Goal: Complete application form

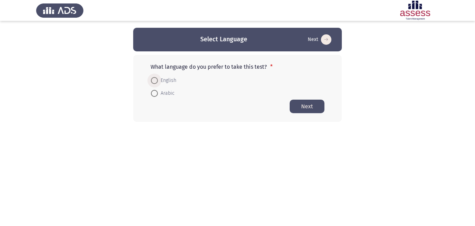
drag, startPoint x: 153, startPoint y: 82, endPoint x: 175, endPoint y: 84, distance: 22.0
click at [152, 81] on span at bounding box center [154, 80] width 7 height 7
click at [152, 81] on input "English" at bounding box center [154, 80] width 7 height 7
radio input "true"
click at [313, 106] on button "Next" at bounding box center [306, 106] width 35 height 14
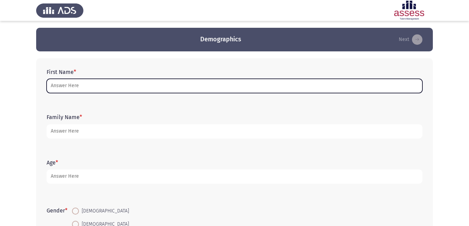
click at [101, 89] on input "First Name *" at bounding box center [235, 86] width 376 height 14
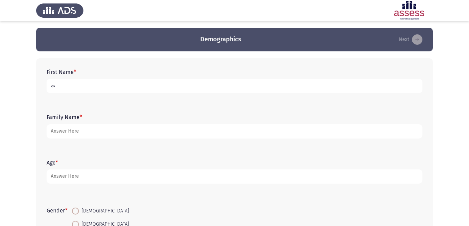
click at [52, 87] on input "ث" at bounding box center [235, 86] width 376 height 14
drag, startPoint x: 54, startPoint y: 87, endPoint x: 46, endPoint y: 88, distance: 7.7
click at [46, 88] on div "First Name * [PERSON_NAME]" at bounding box center [234, 80] width 383 height 31
click at [50, 86] on input "." at bounding box center [235, 86] width 376 height 14
drag, startPoint x: 56, startPoint y: 85, endPoint x: 40, endPoint y: 84, distance: 15.4
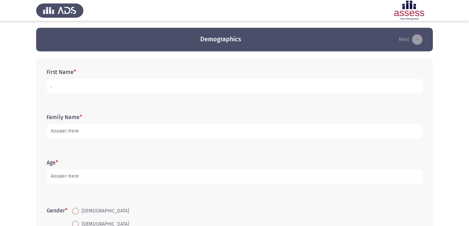
click at [40, 84] on div "First Name * . Family Name * Age * Gender * [DEMOGRAPHIC_DATA] [DEMOGRAPHIC_DAT…" at bounding box center [234, 172] width 396 height 228
click at [51, 88] on input "." at bounding box center [235, 86] width 376 height 14
drag, startPoint x: 51, startPoint y: 88, endPoint x: 65, endPoint y: 81, distance: 16.3
click at [65, 81] on input "." at bounding box center [235, 86] width 376 height 14
click at [51, 86] on input "." at bounding box center [235, 86] width 376 height 14
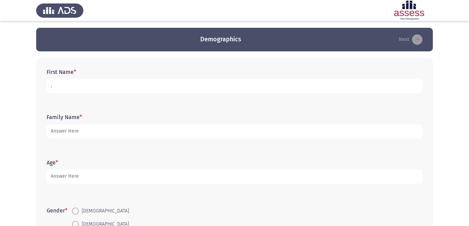
click at [51, 86] on input "." at bounding box center [235, 86] width 376 height 14
drag, startPoint x: 51, startPoint y: 82, endPoint x: 56, endPoint y: 85, distance: 5.8
click at [56, 85] on input ".ع" at bounding box center [235, 86] width 376 height 14
type input "."
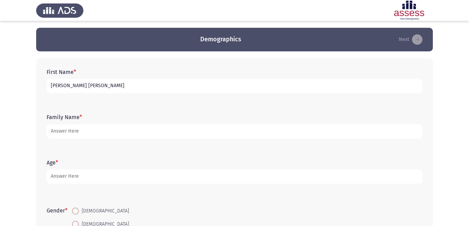
type input "[PERSON_NAME] [PERSON_NAME]"
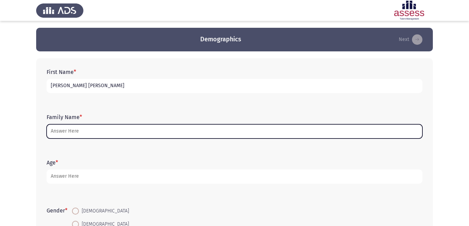
click at [81, 133] on input "Family Name *" at bounding box center [235, 131] width 376 height 14
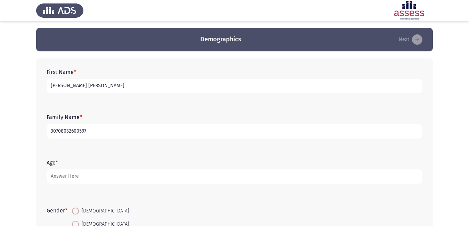
type input "30708032600597"
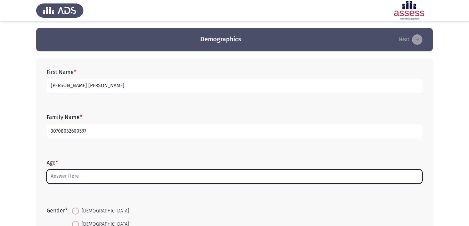
click at [137, 172] on input "Age *" at bounding box center [235, 177] width 376 height 14
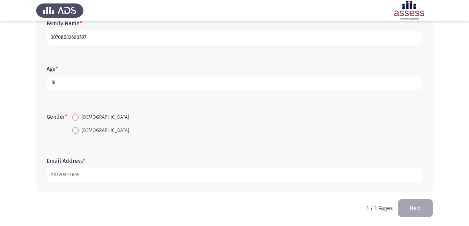
scroll to position [95, 0]
type input "18"
click at [76, 117] on span at bounding box center [75, 116] width 7 height 7
click at [76, 117] on input "[DEMOGRAPHIC_DATA]" at bounding box center [75, 116] width 7 height 7
radio input "true"
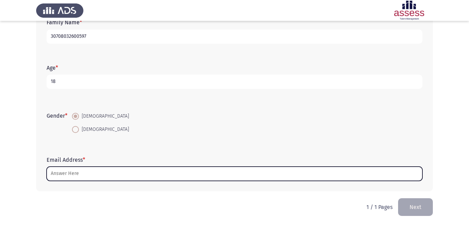
click at [75, 173] on input "Email Address *" at bounding box center [235, 174] width 376 height 14
type input "ث"
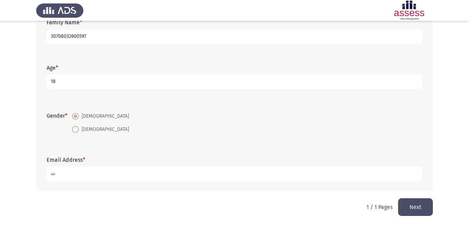
drag, startPoint x: 53, startPoint y: 172, endPoint x: 48, endPoint y: 175, distance: 6.0
click at [48, 175] on input "ث" at bounding box center [235, 174] width 376 height 14
click at [65, 172] on input "essa" at bounding box center [235, 174] width 376 height 14
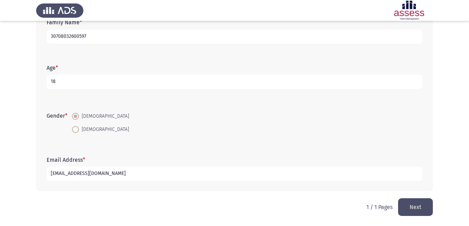
type input "[EMAIL_ADDRESS][DOMAIN_NAME]"
click at [408, 206] on button "Next" at bounding box center [415, 207] width 35 height 18
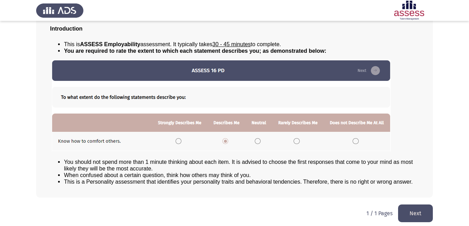
scroll to position [50, 0]
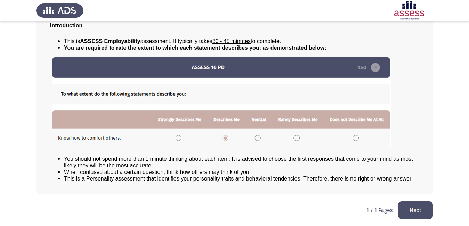
click at [410, 207] on button "Next" at bounding box center [415, 211] width 35 height 18
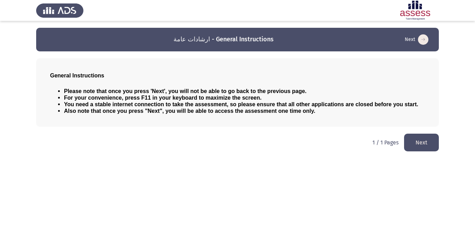
click at [414, 142] on button "Next" at bounding box center [421, 143] width 35 height 18
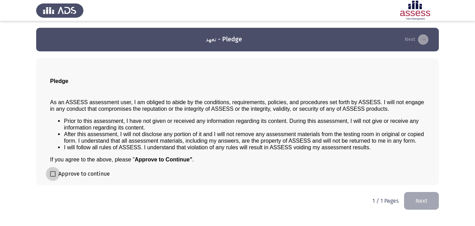
click at [59, 173] on span "Approve to continue" at bounding box center [83, 174] width 51 height 8
click at [53, 177] on input "Approve to continue" at bounding box center [52, 177] width 0 height 0
checkbox input "true"
click at [425, 202] on button "Next" at bounding box center [421, 201] width 35 height 18
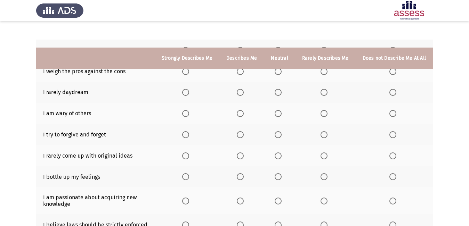
scroll to position [46, 0]
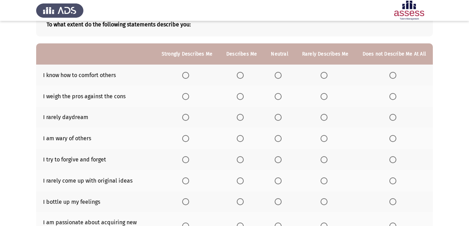
click at [188, 74] on span "Select an option" at bounding box center [185, 75] width 7 height 7
click at [188, 74] on input "Select an option" at bounding box center [185, 75] width 7 height 7
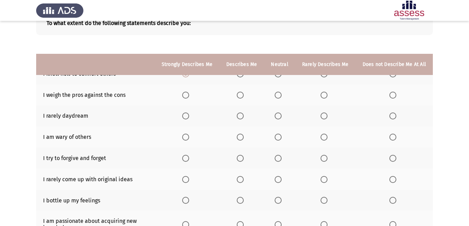
scroll to position [11, 0]
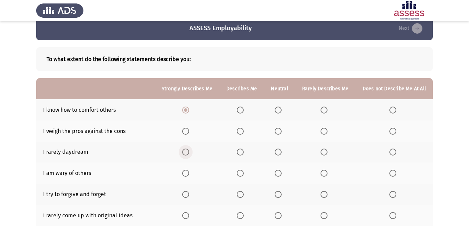
click at [189, 153] on span "Select an option" at bounding box center [185, 152] width 7 height 7
click at [189, 153] on input "Select an option" at bounding box center [185, 152] width 7 height 7
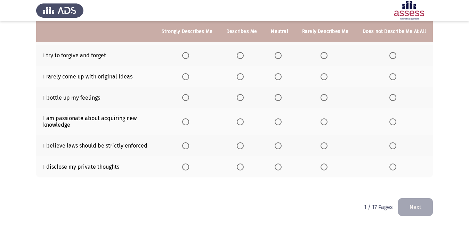
click at [187, 147] on span "Select an option" at bounding box center [185, 145] width 7 height 7
click at [187, 147] on input "Select an option" at bounding box center [185, 145] width 7 height 7
click at [189, 123] on span "Select an option" at bounding box center [185, 121] width 7 height 7
click at [189, 123] on input "Select an option" at bounding box center [185, 121] width 7 height 7
click at [188, 97] on span "Select an option" at bounding box center [185, 97] width 7 height 7
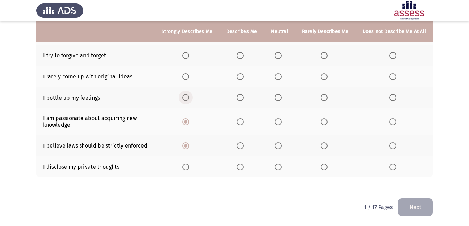
click at [188, 97] on input "Select an option" at bounding box center [185, 97] width 7 height 7
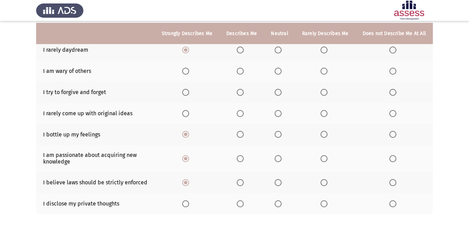
scroll to position [46, 0]
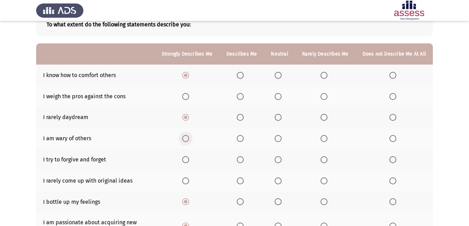
click at [188, 139] on span "Select an option" at bounding box center [185, 138] width 7 height 7
click at [188, 139] on input "Select an option" at bounding box center [185, 138] width 7 height 7
click at [187, 157] on span "Select an option" at bounding box center [185, 159] width 7 height 7
click at [187, 157] on input "Select an option" at bounding box center [185, 159] width 7 height 7
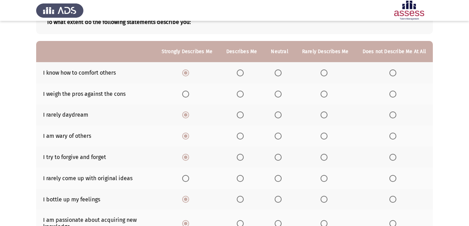
scroll to position [150, 0]
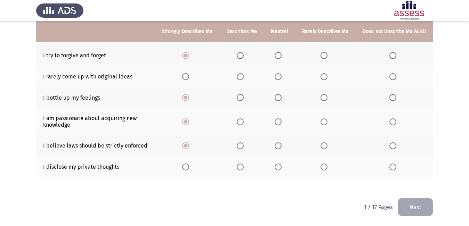
click at [187, 146] on span "Select an option" at bounding box center [185, 145] width 3 height 3
click at [188, 146] on input "Select an option" at bounding box center [185, 145] width 7 height 7
click at [244, 146] on span "Select an option" at bounding box center [240, 145] width 7 height 7
click at [244, 146] on input "Select an option" at bounding box center [240, 145] width 7 height 7
click at [276, 167] on th at bounding box center [279, 166] width 31 height 21
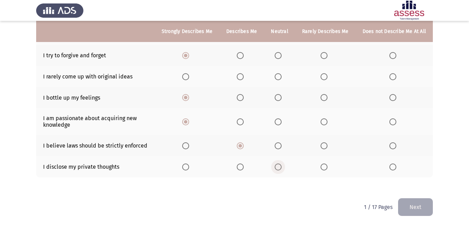
click at [277, 167] on span "Select an option" at bounding box center [278, 167] width 7 height 7
click at [277, 167] on input "Select an option" at bounding box center [278, 167] width 7 height 7
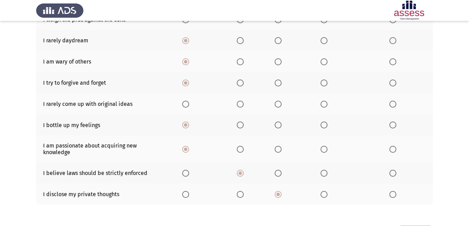
scroll to position [81, 0]
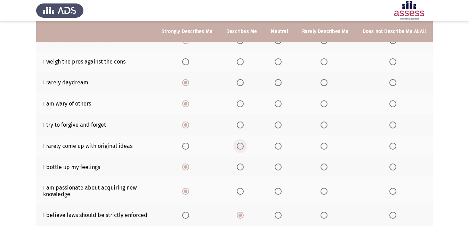
click at [246, 148] on label "Select an option" at bounding box center [242, 146] width 10 height 7
click at [244, 148] on input "Select an option" at bounding box center [240, 146] width 7 height 7
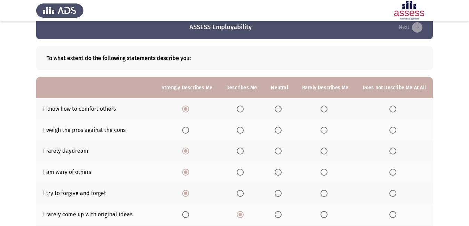
scroll to position [11, 0]
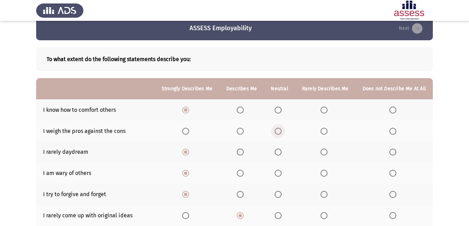
click at [277, 131] on span "Select an option" at bounding box center [278, 131] width 7 height 7
click at [277, 131] on input "Select an option" at bounding box center [278, 131] width 7 height 7
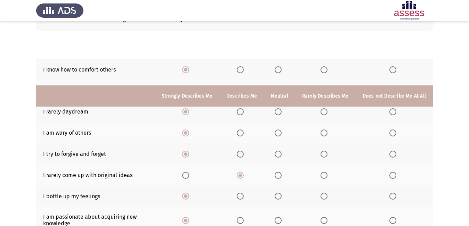
scroll to position [46, 0]
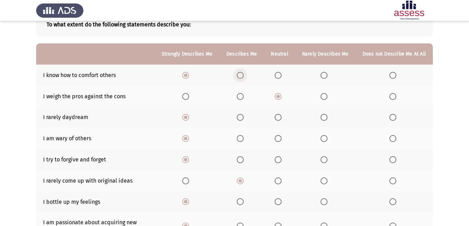
click at [244, 72] on span "Select an option" at bounding box center [240, 75] width 7 height 7
click at [244, 72] on input "Select an option" at bounding box center [240, 75] width 7 height 7
click at [394, 93] on span "Select an option" at bounding box center [392, 96] width 7 height 7
click at [394, 93] on input "Select an option" at bounding box center [392, 96] width 7 height 7
click at [241, 120] on span "Select an option" at bounding box center [240, 117] width 7 height 7
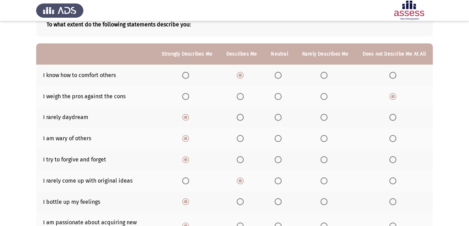
click at [241, 120] on input "Select an option" at bounding box center [240, 117] width 7 height 7
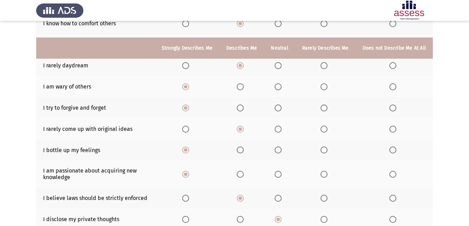
scroll to position [150, 0]
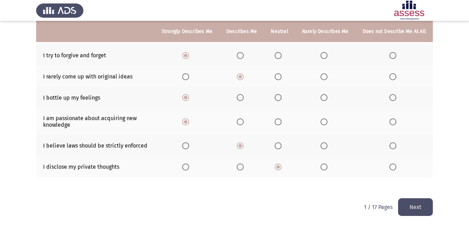
click at [410, 205] on button "Next" at bounding box center [415, 207] width 35 height 18
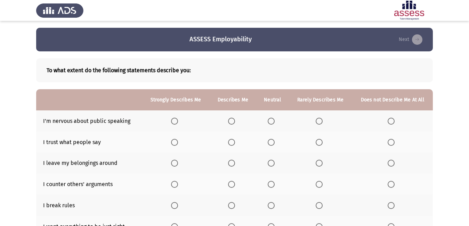
click at [319, 121] on span "Select an option" at bounding box center [319, 121] width 7 height 7
click at [319, 121] on input "Select an option" at bounding box center [319, 121] width 7 height 7
click at [231, 161] on span "Select an option" at bounding box center [231, 163] width 7 height 7
click at [231, 161] on input "Select an option" at bounding box center [231, 163] width 7 height 7
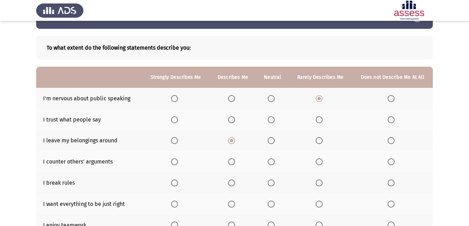
scroll to position [35, 0]
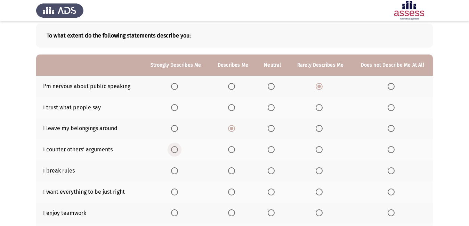
click at [177, 151] on span "Select an option" at bounding box center [174, 149] width 7 height 7
click at [177, 151] on input "Select an option" at bounding box center [174, 149] width 7 height 7
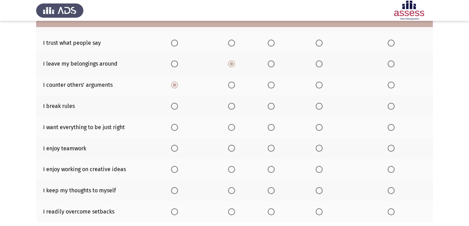
scroll to position [104, 0]
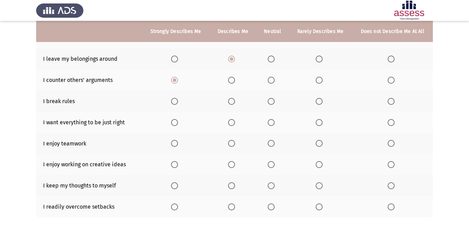
click at [272, 100] on span "Select an option" at bounding box center [271, 101] width 7 height 7
click at [272, 100] on input "Select an option" at bounding box center [271, 101] width 7 height 7
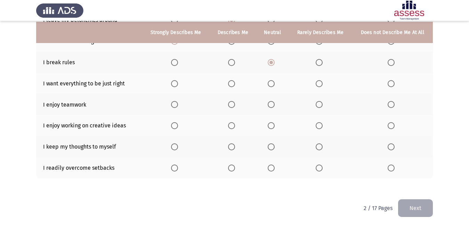
scroll to position [144, 0]
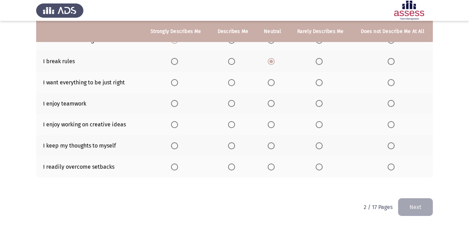
click at [319, 83] on span "Select an option" at bounding box center [319, 83] width 0 height 0
click at [319, 83] on input "Select an option" at bounding box center [319, 82] width 7 height 7
click at [229, 103] on span "Select an option" at bounding box center [231, 103] width 7 height 7
click at [229, 103] on input "Select an option" at bounding box center [231, 103] width 7 height 7
click at [390, 123] on span "Select an option" at bounding box center [390, 124] width 7 height 7
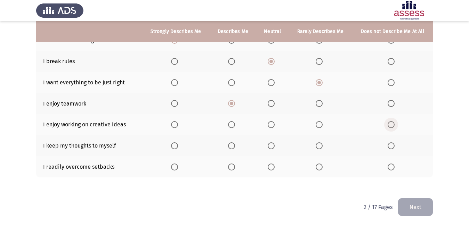
click at [390, 123] on input "Select an option" at bounding box center [390, 124] width 7 height 7
drag, startPoint x: 175, startPoint y: 169, endPoint x: 453, endPoint y: 194, distance: 279.4
click at [177, 169] on span "Select an option" at bounding box center [174, 167] width 7 height 7
click at [177, 169] on input "Select an option" at bounding box center [174, 167] width 7 height 7
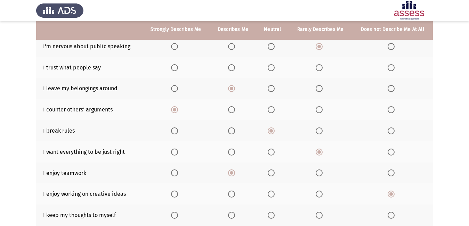
scroll to position [40, 0]
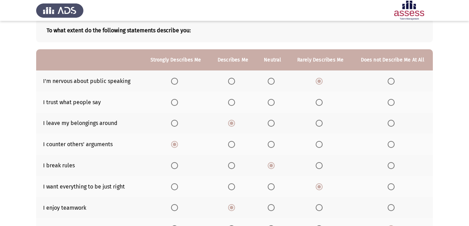
click at [390, 107] on th at bounding box center [392, 102] width 81 height 21
click at [388, 105] on span "Select an option" at bounding box center [390, 102] width 7 height 7
click at [388, 105] on input "Select an option" at bounding box center [390, 102] width 7 height 7
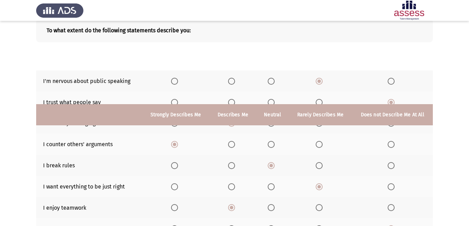
scroll to position [144, 0]
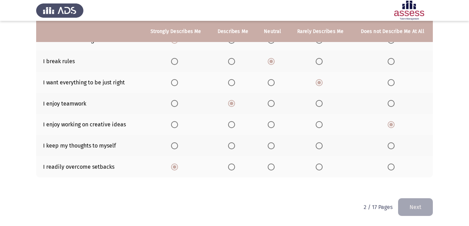
click at [274, 147] on span "Select an option" at bounding box center [271, 145] width 7 height 7
click at [274, 147] on input "Select an option" at bounding box center [271, 145] width 7 height 7
click at [416, 206] on button "Next" at bounding box center [415, 207] width 35 height 18
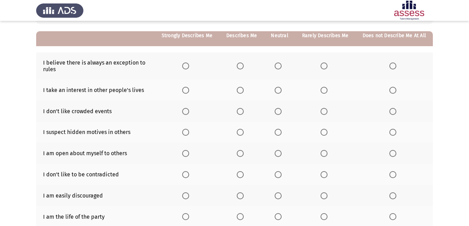
scroll to position [69, 0]
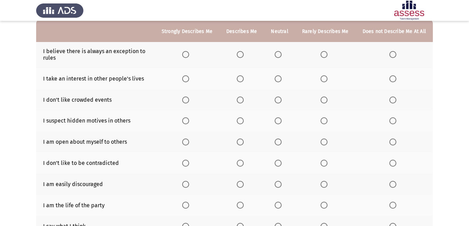
click at [278, 56] on span "Select an option" at bounding box center [278, 54] width 7 height 7
click at [278, 56] on input "Select an option" at bounding box center [278, 54] width 7 height 7
click at [244, 55] on span "Select an option" at bounding box center [240, 54] width 7 height 7
click at [244, 55] on input "Select an option" at bounding box center [240, 54] width 7 height 7
click at [279, 55] on span "Select an option" at bounding box center [278, 54] width 7 height 7
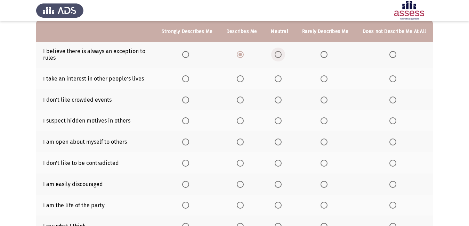
click at [279, 55] on input "Select an option" at bounding box center [278, 54] width 7 height 7
click at [277, 78] on span "Select an option" at bounding box center [278, 78] width 7 height 7
click at [277, 78] on input "Select an option" at bounding box center [278, 78] width 7 height 7
click at [392, 56] on span "Select an option" at bounding box center [392, 54] width 7 height 7
click at [392, 56] on input "Select an option" at bounding box center [392, 54] width 7 height 7
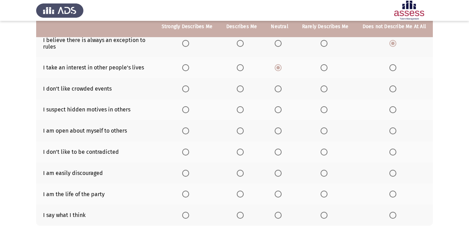
scroll to position [59, 0]
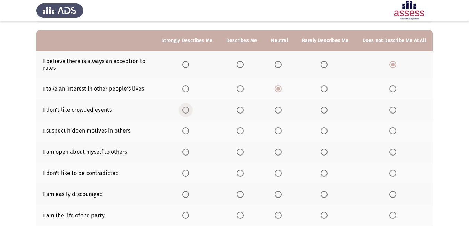
click at [186, 109] on span "Select an option" at bounding box center [185, 110] width 7 height 7
click at [186, 109] on input "Select an option" at bounding box center [185, 110] width 7 height 7
click at [280, 128] on span "Select an option" at bounding box center [278, 131] width 7 height 7
click at [280, 128] on input "Select an option" at bounding box center [278, 131] width 7 height 7
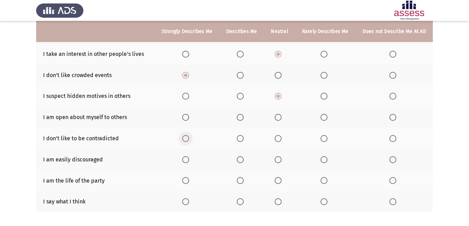
click at [187, 138] on span "Select an option" at bounding box center [185, 138] width 7 height 7
click at [187, 138] on input "Select an option" at bounding box center [185, 138] width 7 height 7
click at [281, 117] on span "Select an option" at bounding box center [278, 117] width 7 height 7
click at [281, 117] on input "Select an option" at bounding box center [278, 117] width 7 height 7
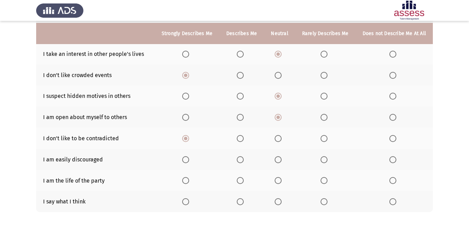
scroll to position [129, 0]
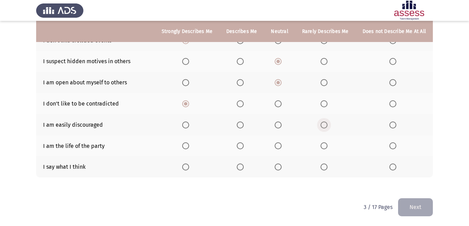
click at [325, 125] on span "Select an option" at bounding box center [323, 125] width 7 height 7
click at [325, 125] on input "Select an option" at bounding box center [323, 125] width 7 height 7
click at [391, 145] on span "Select an option" at bounding box center [392, 145] width 7 height 7
click at [391, 145] on input "Select an option" at bounding box center [392, 145] width 7 height 7
click at [281, 164] on span "Select an option" at bounding box center [278, 167] width 7 height 7
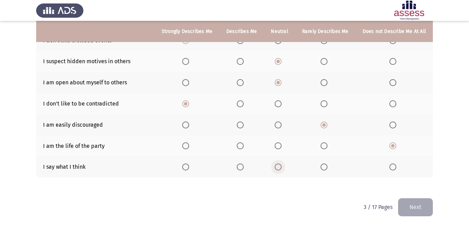
click at [281, 164] on input "Select an option" at bounding box center [278, 167] width 7 height 7
click at [410, 203] on button "Next" at bounding box center [415, 207] width 35 height 18
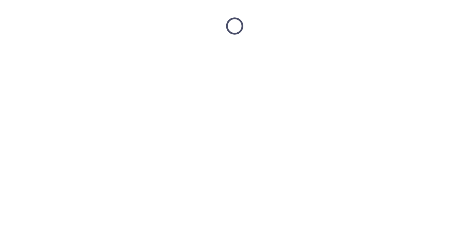
scroll to position [0, 0]
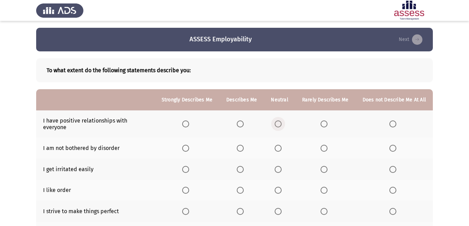
click at [281, 121] on span "Select an option" at bounding box center [278, 124] width 7 height 7
click at [281, 121] on input "Select an option" at bounding box center [278, 124] width 7 height 7
click at [395, 145] on span "Select an option" at bounding box center [392, 148] width 7 height 7
click at [395, 145] on input "Select an option" at bounding box center [392, 148] width 7 height 7
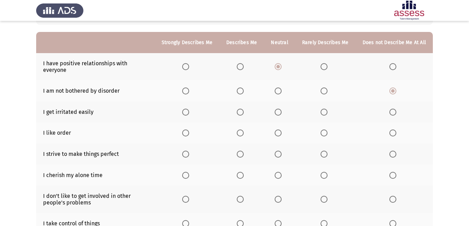
scroll to position [69, 0]
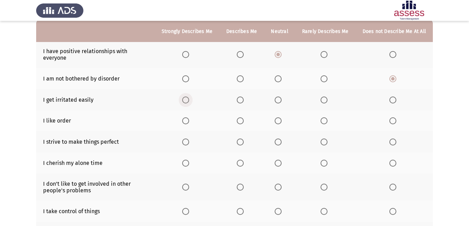
click at [189, 97] on span "Select an option" at bounding box center [185, 100] width 7 height 7
click at [189, 97] on input "Select an option" at bounding box center [185, 100] width 7 height 7
click at [240, 117] on span "Select an option" at bounding box center [240, 120] width 7 height 7
click at [240, 117] on input "Select an option" at bounding box center [240, 120] width 7 height 7
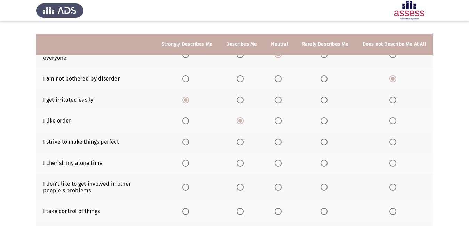
scroll to position [104, 0]
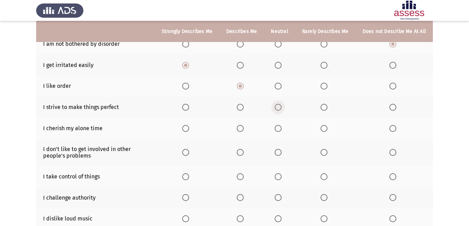
click at [281, 104] on span "Select an option" at bounding box center [278, 107] width 7 height 7
click at [281, 104] on input "Select an option" at bounding box center [278, 107] width 7 height 7
click at [280, 125] on span "Select an option" at bounding box center [278, 128] width 7 height 7
click at [280, 125] on input "Select an option" at bounding box center [278, 128] width 7 height 7
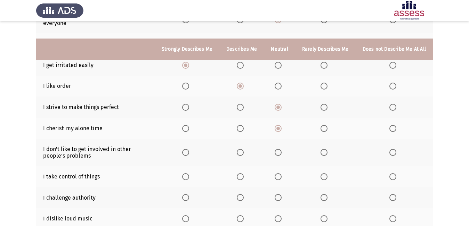
scroll to position [139, 0]
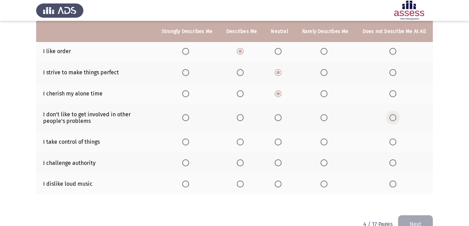
click at [391, 114] on span "Select an option" at bounding box center [392, 117] width 7 height 7
click at [391, 114] on input "Select an option" at bounding box center [392, 117] width 7 height 7
click at [391, 139] on span "Select an option" at bounding box center [392, 142] width 7 height 7
click at [391, 139] on input "Select an option" at bounding box center [392, 142] width 7 height 7
click at [188, 159] on span "Select an option" at bounding box center [185, 162] width 7 height 7
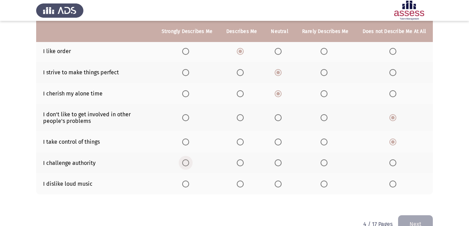
click at [188, 159] on input "Select an option" at bounding box center [185, 162] width 7 height 7
click at [240, 181] on span "Select an option" at bounding box center [240, 184] width 7 height 7
click at [240, 181] on input "Select an option" at bounding box center [240, 184] width 7 height 7
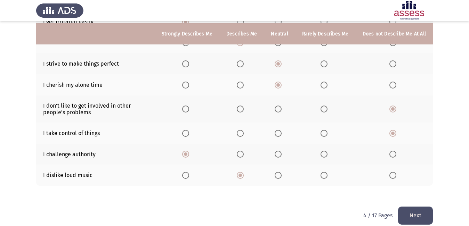
scroll to position [150, 0]
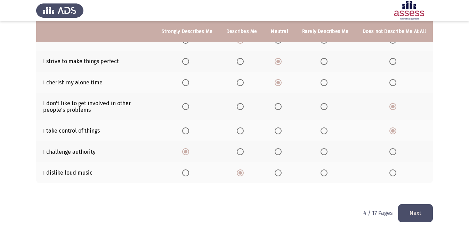
click at [408, 205] on button "Next" at bounding box center [415, 213] width 35 height 18
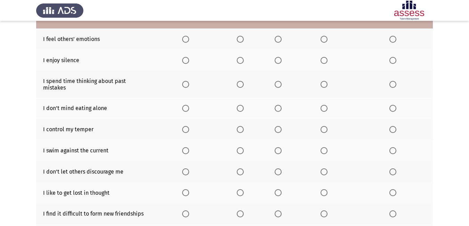
scroll to position [40, 0]
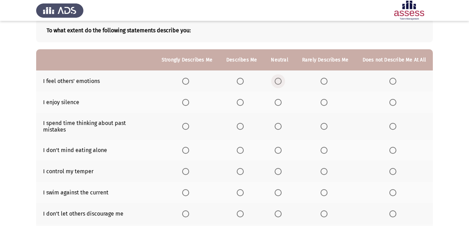
click at [280, 80] on span "Select an option" at bounding box center [278, 81] width 7 height 7
click at [280, 80] on input "Select an option" at bounding box center [278, 81] width 7 height 7
click at [243, 102] on span "Select an option" at bounding box center [240, 102] width 7 height 7
click at [243, 102] on input "Select an option" at bounding box center [240, 102] width 7 height 7
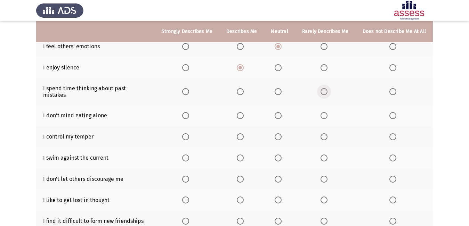
click at [327, 89] on span "Select an option" at bounding box center [323, 91] width 7 height 7
click at [327, 89] on input "Select an option" at bounding box center [323, 91] width 7 height 7
click at [279, 113] on span "Select an option" at bounding box center [278, 115] width 7 height 7
click at [279, 113] on input "Select an option" at bounding box center [278, 115] width 7 height 7
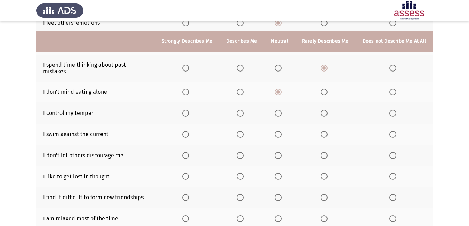
scroll to position [109, 0]
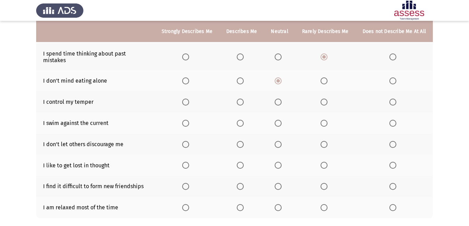
click at [241, 99] on span "Select an option" at bounding box center [240, 102] width 7 height 7
click at [241, 99] on input "Select an option" at bounding box center [240, 102] width 7 height 7
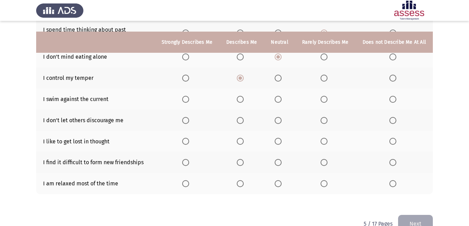
scroll to position [144, 0]
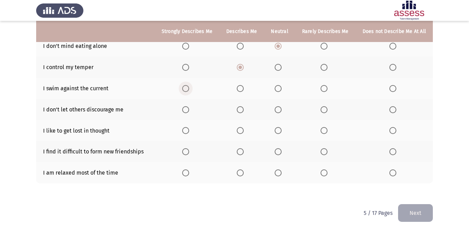
click at [187, 85] on span "Select an option" at bounding box center [185, 88] width 7 height 7
click at [187, 85] on input "Select an option" at bounding box center [185, 88] width 7 height 7
click at [277, 106] on span "Select an option" at bounding box center [278, 109] width 7 height 7
click at [277, 106] on input "Select an option" at bounding box center [278, 109] width 7 height 7
click at [393, 127] on span "Select an option" at bounding box center [392, 130] width 7 height 7
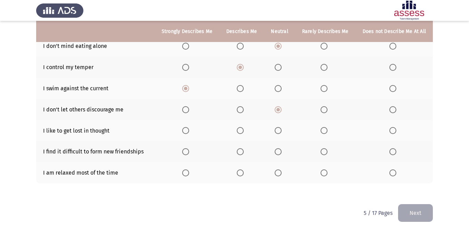
click at [393, 127] on input "Select an option" at bounding box center [392, 130] width 7 height 7
click at [280, 127] on span "Select an option" at bounding box center [278, 130] width 7 height 7
click at [280, 127] on input "Select an option" at bounding box center [278, 130] width 7 height 7
click at [241, 148] on span "Select an option" at bounding box center [240, 151] width 7 height 7
click at [241, 148] on input "Select an option" at bounding box center [240, 151] width 7 height 7
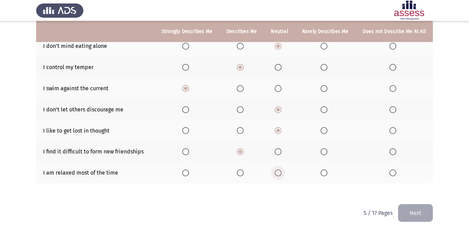
click at [278, 170] on span "Select an option" at bounding box center [278, 173] width 7 height 7
click at [278, 170] on input "Select an option" at bounding box center [278, 173] width 7 height 7
click at [423, 213] on button "Next" at bounding box center [415, 213] width 35 height 18
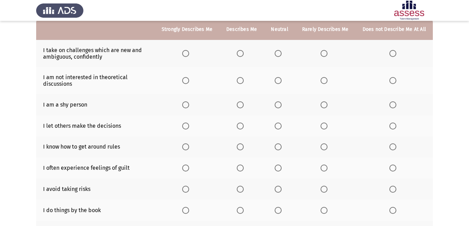
scroll to position [58, 0]
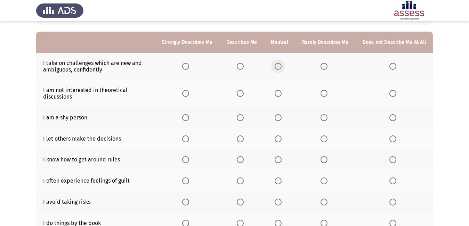
click at [278, 68] on span "Select an option" at bounding box center [278, 66] width 7 height 7
click at [278, 68] on input "Select an option" at bounding box center [278, 66] width 7 height 7
click at [326, 92] on span "Select an option" at bounding box center [323, 93] width 7 height 7
click at [326, 92] on input "Select an option" at bounding box center [323, 93] width 7 height 7
click at [189, 114] on th at bounding box center [187, 117] width 65 height 21
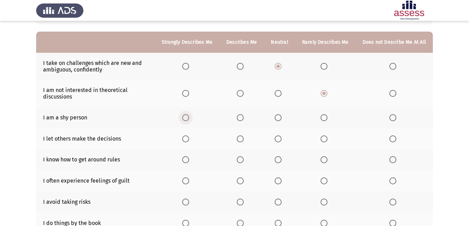
click at [187, 117] on span "Select an option" at bounding box center [185, 117] width 7 height 7
click at [187, 117] on input "Select an option" at bounding box center [185, 117] width 7 height 7
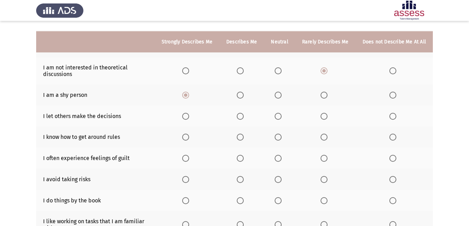
scroll to position [92, 0]
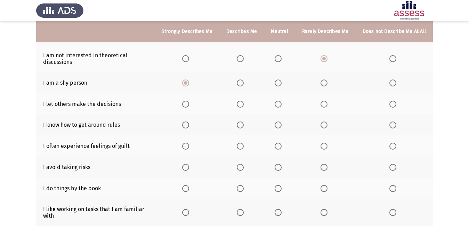
click at [279, 103] on span "Select an option" at bounding box center [278, 104] width 7 height 7
click at [279, 103] on input "Select an option" at bounding box center [278, 104] width 7 height 7
click at [390, 125] on span "Select an option" at bounding box center [392, 125] width 7 height 7
click at [390, 125] on input "Select an option" at bounding box center [392, 125] width 7 height 7
click at [244, 122] on span "Select an option" at bounding box center [240, 125] width 7 height 7
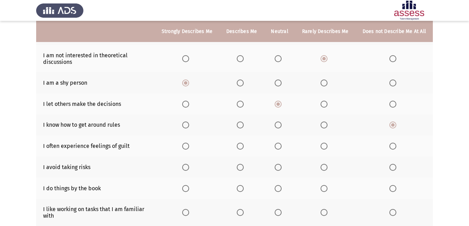
click at [244, 122] on input "Select an option" at bounding box center [240, 125] width 7 height 7
click at [280, 145] on span "Select an option" at bounding box center [278, 146] width 7 height 7
click at [280, 145] on input "Select an option" at bounding box center [278, 146] width 7 height 7
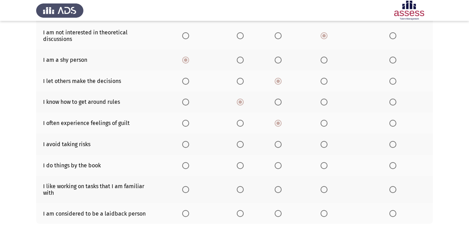
scroll to position [127, 0]
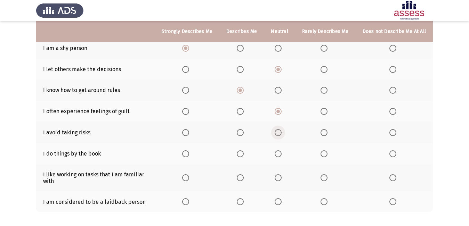
click at [279, 134] on span "Select an option" at bounding box center [278, 132] width 7 height 7
click at [279, 134] on input "Select an option" at bounding box center [278, 132] width 7 height 7
click at [326, 154] on span "Select an option" at bounding box center [323, 153] width 7 height 7
click at [326, 154] on input "Select an option" at bounding box center [323, 153] width 7 height 7
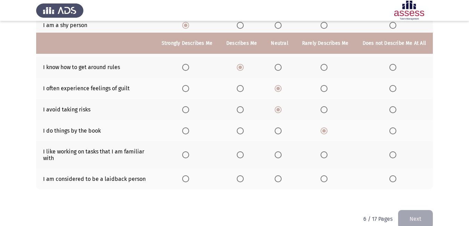
scroll to position [162, 0]
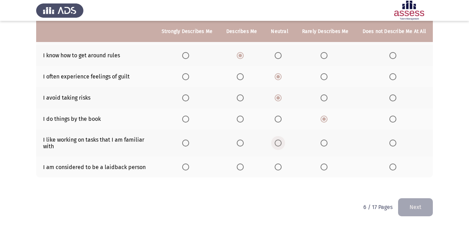
click at [277, 143] on span "Select an option" at bounding box center [278, 143] width 7 height 7
click at [277, 143] on input "Select an option" at bounding box center [278, 143] width 7 height 7
click at [393, 140] on span "Select an option" at bounding box center [392, 143] width 7 height 7
click at [393, 140] on input "Select an option" at bounding box center [392, 143] width 7 height 7
click at [244, 166] on span "Select an option" at bounding box center [240, 167] width 7 height 7
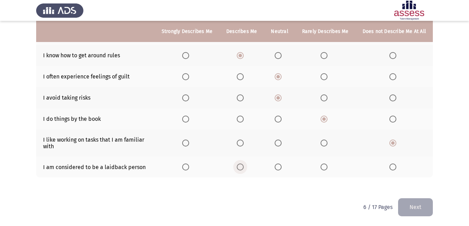
click at [244, 166] on input "Select an option" at bounding box center [240, 167] width 7 height 7
click at [422, 206] on button "Next" at bounding box center [415, 207] width 35 height 18
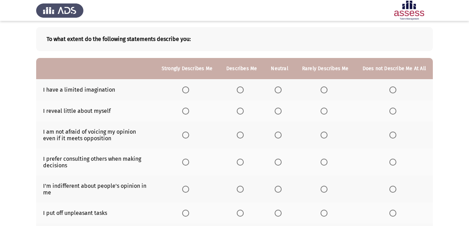
scroll to position [29, 0]
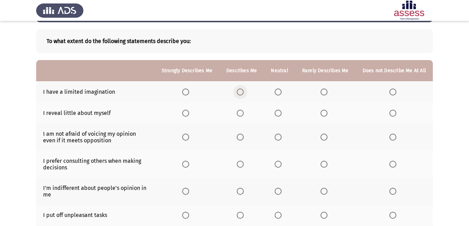
click at [243, 92] on span "Select an option" at bounding box center [240, 92] width 7 height 7
click at [243, 92] on input "Select an option" at bounding box center [240, 92] width 7 height 7
click at [279, 113] on span "Select an option" at bounding box center [278, 113] width 7 height 7
click at [279, 113] on input "Select an option" at bounding box center [278, 113] width 7 height 7
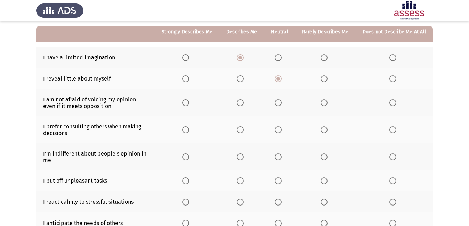
scroll to position [64, 0]
click at [390, 104] on span "Select an option" at bounding box center [392, 102] width 7 height 7
click at [390, 104] on input "Select an option" at bounding box center [392, 102] width 7 height 7
click at [327, 130] on span "Select an option" at bounding box center [323, 129] width 7 height 7
click at [327, 130] on input "Select an option" at bounding box center [323, 129] width 7 height 7
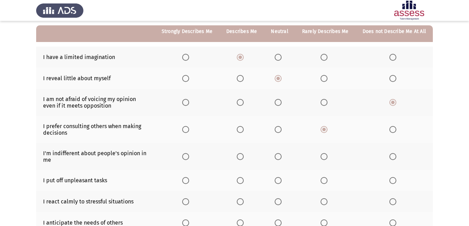
click at [278, 155] on span "Select an option" at bounding box center [278, 156] width 7 height 7
click at [278, 155] on input "Select an option" at bounding box center [278, 156] width 7 height 7
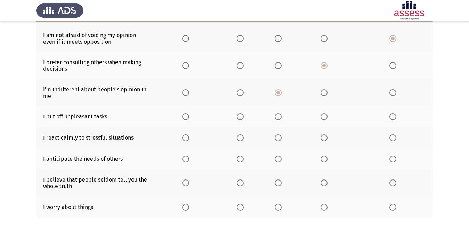
scroll to position [133, 0]
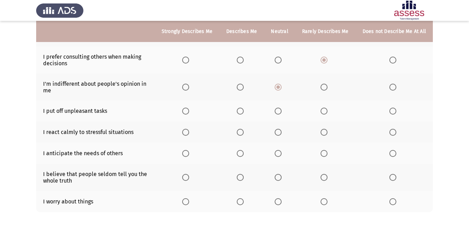
click at [280, 108] on mat-radio-button "Select an option" at bounding box center [280, 111] width 10 height 7
click at [279, 110] on span "Select an option" at bounding box center [278, 111] width 7 height 7
click at [279, 110] on input "Select an option" at bounding box center [278, 111] width 7 height 7
click at [244, 129] on mat-radio-button "Select an option" at bounding box center [242, 132] width 10 height 7
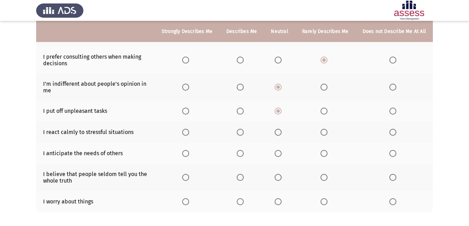
click at [244, 132] on span "Select an option" at bounding box center [240, 132] width 7 height 7
click at [244, 132] on input "Select an option" at bounding box center [240, 132] width 7 height 7
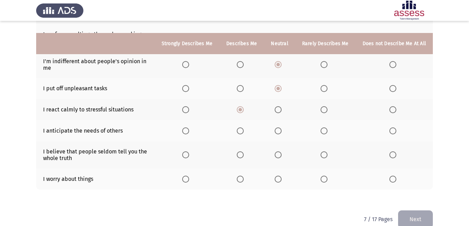
scroll to position [168, 0]
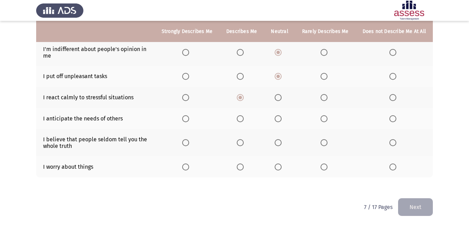
click at [394, 118] on span "Select an option" at bounding box center [392, 118] width 7 height 7
click at [394, 118] on input "Select an option" at bounding box center [392, 118] width 7 height 7
click at [327, 142] on span "Select an option" at bounding box center [323, 142] width 7 height 7
click at [327, 142] on input "Select an option" at bounding box center [323, 142] width 7 height 7
click at [189, 167] on span "Select an option" at bounding box center [185, 167] width 7 height 7
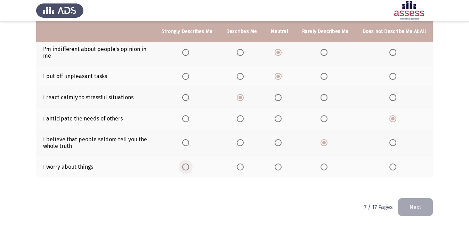
click at [189, 167] on input "Select an option" at bounding box center [185, 167] width 7 height 7
click at [411, 202] on button "Next" at bounding box center [415, 207] width 35 height 18
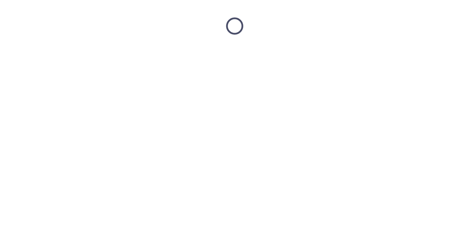
scroll to position [0, 0]
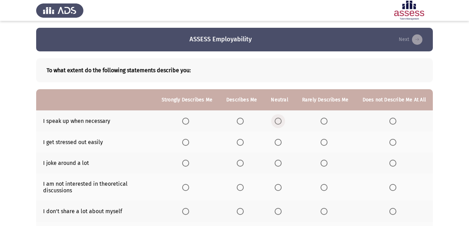
click at [281, 119] on span "Select an option" at bounding box center [278, 121] width 7 height 7
click at [281, 119] on input "Select an option" at bounding box center [278, 121] width 7 height 7
click at [241, 142] on span "Select an option" at bounding box center [240, 142] width 7 height 7
click at [241, 142] on input "Select an option" at bounding box center [240, 142] width 7 height 7
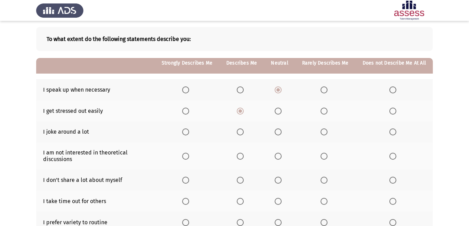
scroll to position [69, 0]
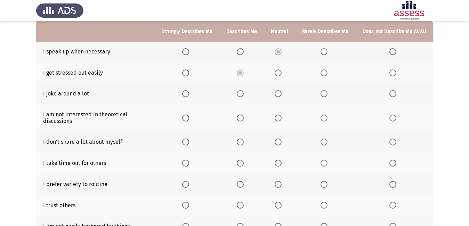
click at [393, 92] on span "Select an option" at bounding box center [392, 93] width 7 height 7
click at [393, 92] on input "Select an option" at bounding box center [392, 93] width 7 height 7
click at [243, 115] on span "Select an option" at bounding box center [240, 118] width 7 height 7
click at [243, 115] on input "Select an option" at bounding box center [240, 118] width 7 height 7
click at [279, 140] on span "Select an option" at bounding box center [278, 142] width 7 height 7
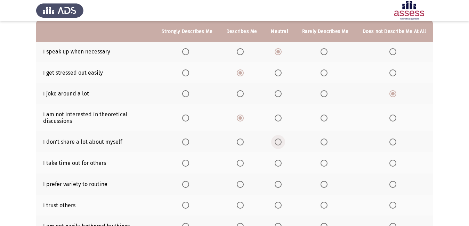
click at [279, 140] on input "Select an option" at bounding box center [278, 142] width 7 height 7
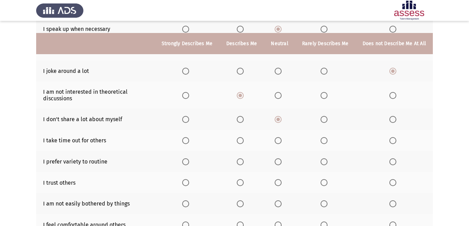
scroll to position [104, 0]
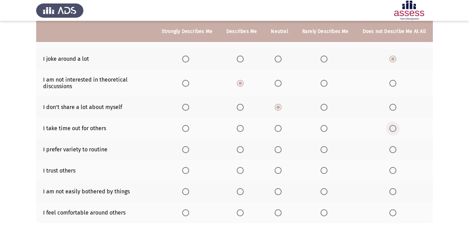
click at [393, 126] on span "Select an option" at bounding box center [392, 128] width 7 height 7
click at [393, 126] on input "Select an option" at bounding box center [392, 128] width 7 height 7
click at [280, 129] on span "Select an option" at bounding box center [278, 128] width 7 height 7
click at [280, 129] on input "Select an option" at bounding box center [278, 128] width 7 height 7
click at [391, 147] on span "Select an option" at bounding box center [392, 149] width 7 height 7
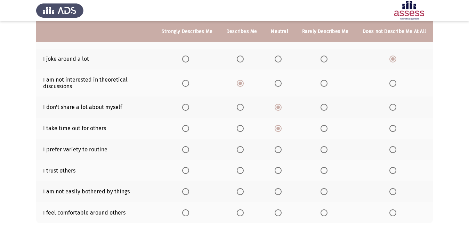
click at [391, 147] on input "Select an option" at bounding box center [392, 149] width 7 height 7
click at [281, 150] on span "Select an option" at bounding box center [278, 149] width 7 height 7
click at [281, 150] on input "Select an option" at bounding box center [278, 149] width 7 height 7
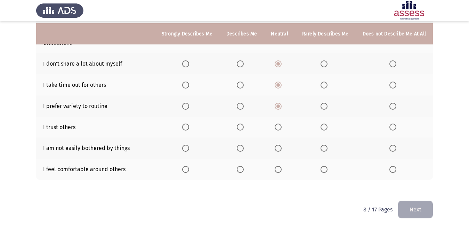
scroll to position [150, 0]
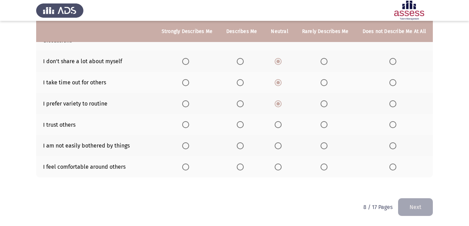
click at [327, 146] on span "Select an option" at bounding box center [323, 145] width 7 height 7
click at [327, 146] on input "Select an option" at bounding box center [323, 145] width 7 height 7
click at [189, 165] on span "Select an option" at bounding box center [185, 167] width 7 height 7
click at [189, 165] on input "Select an option" at bounding box center [185, 167] width 7 height 7
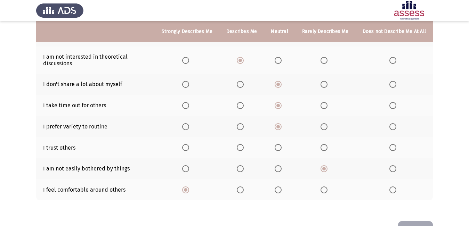
scroll to position [115, 0]
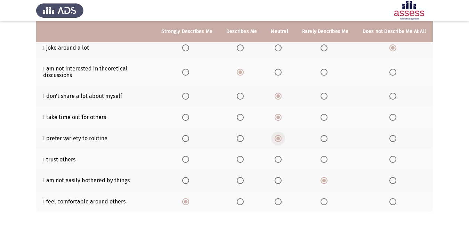
click at [280, 138] on span "Select an option" at bounding box center [277, 138] width 3 height 3
click at [280, 138] on input "Select an option" at bounding box center [278, 138] width 7 height 7
click at [239, 137] on span "Select an option" at bounding box center [240, 138] width 7 height 7
click at [239, 137] on input "Select an option" at bounding box center [240, 138] width 7 height 7
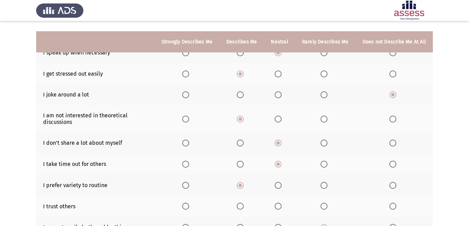
scroll to position [81, 0]
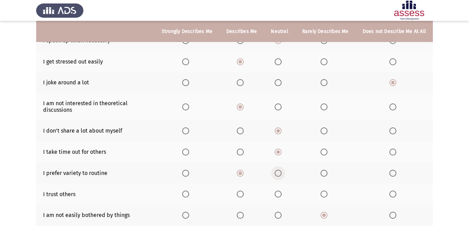
click at [281, 175] on span "Select an option" at bounding box center [278, 173] width 7 height 7
click at [281, 175] on input "Select an option" at bounding box center [278, 173] width 7 height 7
click at [192, 191] on mat-radio-button "Select an option" at bounding box center [187, 194] width 10 height 7
click at [189, 192] on span "Select an option" at bounding box center [185, 194] width 7 height 7
click at [189, 192] on input "Select an option" at bounding box center [185, 194] width 7 height 7
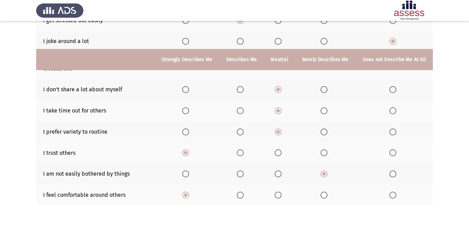
scroll to position [150, 0]
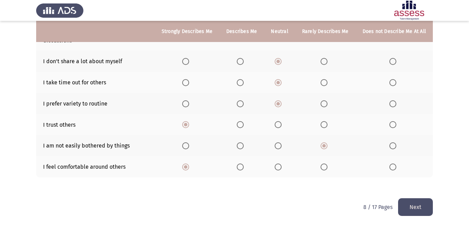
click at [402, 206] on button "Next" at bounding box center [415, 207] width 35 height 18
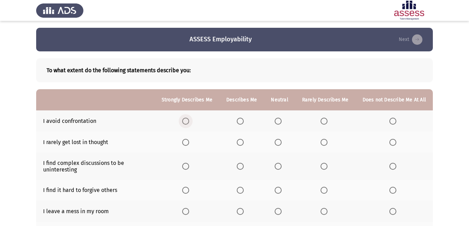
click at [186, 119] on span "Select an option" at bounding box center [185, 121] width 7 height 7
click at [186, 119] on input "Select an option" at bounding box center [185, 121] width 7 height 7
click at [325, 144] on span "Select an option" at bounding box center [323, 142] width 7 height 7
click at [325, 144] on input "Select an option" at bounding box center [323, 142] width 7 height 7
click at [244, 167] on span "Select an option" at bounding box center [240, 166] width 7 height 7
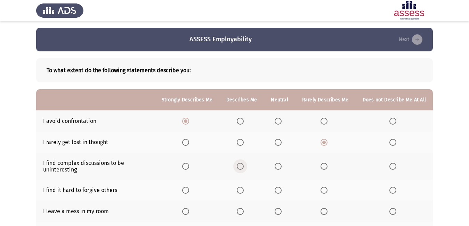
click at [244, 167] on input "Select an option" at bounding box center [240, 166] width 7 height 7
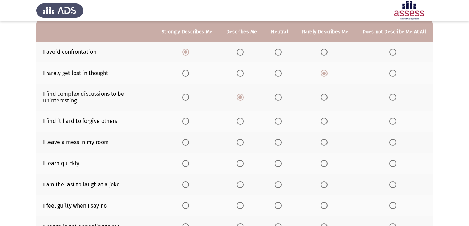
scroll to position [69, 0]
click at [281, 120] on span "Select an option" at bounding box center [278, 120] width 7 height 7
click at [281, 120] on input "Select an option" at bounding box center [278, 120] width 7 height 7
click at [242, 142] on span "Select an option" at bounding box center [240, 142] width 7 height 7
click at [242, 142] on input "Select an option" at bounding box center [240, 142] width 7 height 7
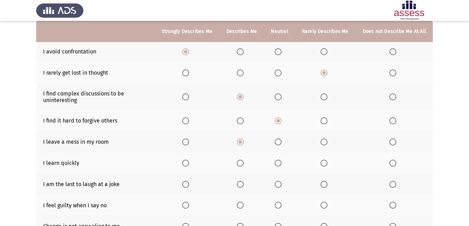
click at [325, 162] on span "Select an option" at bounding box center [323, 163] width 7 height 7
click at [325, 162] on input "Select an option" at bounding box center [323, 163] width 7 height 7
click at [394, 183] on span "Select an option" at bounding box center [392, 184] width 7 height 7
click at [394, 183] on input "Select an option" at bounding box center [392, 184] width 7 height 7
click at [281, 202] on span "Select an option" at bounding box center [278, 205] width 7 height 7
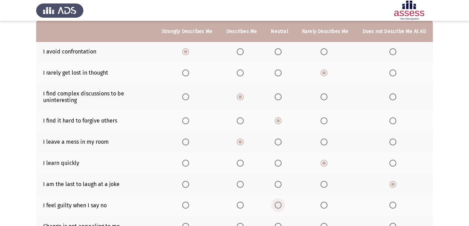
click at [281, 202] on input "Select an option" at bounding box center [278, 205] width 7 height 7
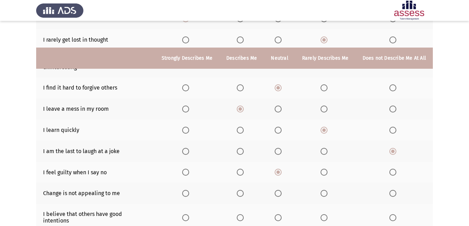
scroll to position [139, 0]
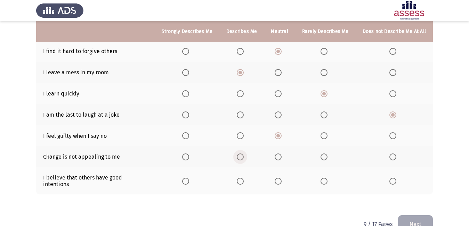
click at [244, 157] on span "Select an option" at bounding box center [240, 157] width 7 height 7
click at [244, 157] on input "Select an option" at bounding box center [240, 157] width 7 height 7
click at [244, 179] on span "Select an option" at bounding box center [240, 181] width 7 height 7
click at [244, 179] on input "Select an option" at bounding box center [240, 181] width 7 height 7
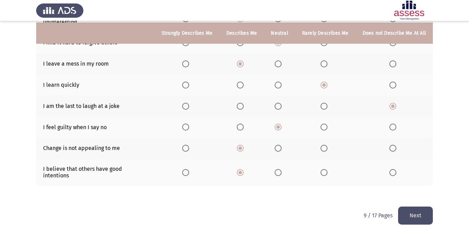
scroll to position [150, 0]
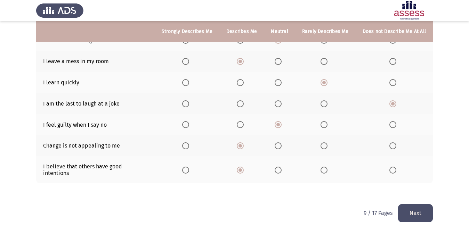
click at [415, 204] on button "Next" at bounding box center [415, 213] width 35 height 18
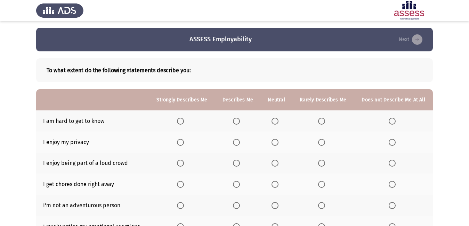
click at [322, 123] on span "Select an option" at bounding box center [321, 121] width 7 height 7
click at [322, 123] on input "Select an option" at bounding box center [321, 121] width 7 height 7
click at [239, 182] on span "Select an option" at bounding box center [236, 184] width 7 height 7
click at [239, 182] on input "Select an option" at bounding box center [236, 184] width 7 height 7
click at [277, 163] on span "Select an option" at bounding box center [274, 163] width 7 height 7
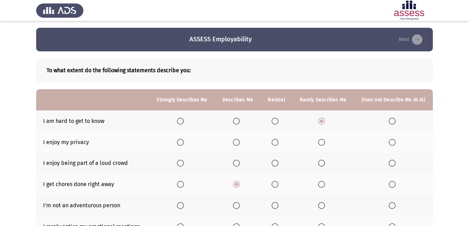
click at [277, 163] on input "Select an option" at bounding box center [274, 163] width 7 height 7
click at [389, 143] on span "Select an option" at bounding box center [391, 142] width 7 height 7
click at [389, 143] on input "Select an option" at bounding box center [391, 142] width 7 height 7
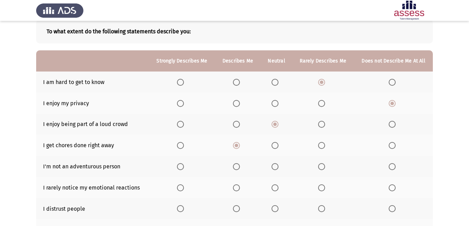
scroll to position [69, 0]
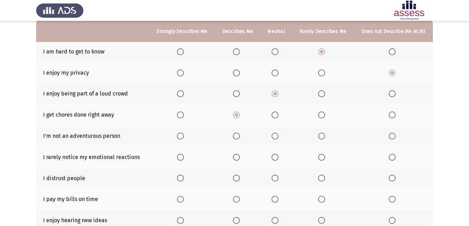
click at [322, 136] on span "Select an option" at bounding box center [321, 136] width 7 height 7
click at [322, 136] on input "Select an option" at bounding box center [321, 136] width 7 height 7
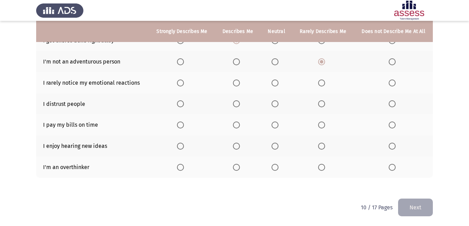
scroll to position [144, 0]
click at [181, 81] on span "Select an option" at bounding box center [180, 82] width 7 height 7
click at [181, 81] on input "Select an option" at bounding box center [180, 82] width 7 height 7
click at [237, 102] on span "Select an option" at bounding box center [236, 103] width 7 height 7
click at [237, 102] on input "Select an option" at bounding box center [236, 103] width 7 height 7
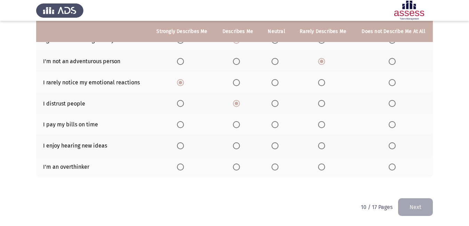
click at [392, 126] on span "Select an option" at bounding box center [391, 124] width 7 height 7
click at [392, 126] on input "Select an option" at bounding box center [391, 124] width 7 height 7
click at [273, 143] on span "Select an option" at bounding box center [274, 145] width 7 height 7
click at [273, 143] on input "Select an option" at bounding box center [274, 145] width 7 height 7
drag, startPoint x: 274, startPoint y: 168, endPoint x: 322, endPoint y: 166, distance: 48.3
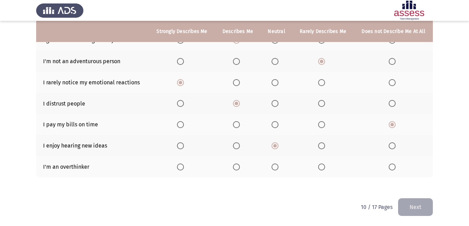
click at [283, 167] on th at bounding box center [276, 166] width 32 height 21
click at [273, 167] on span "Select an option" at bounding box center [274, 167] width 7 height 7
click at [273, 167] on input "Select an option" at bounding box center [274, 167] width 7 height 7
click at [421, 211] on button "Next" at bounding box center [415, 207] width 35 height 18
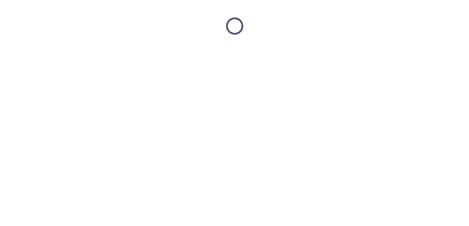
scroll to position [0, 0]
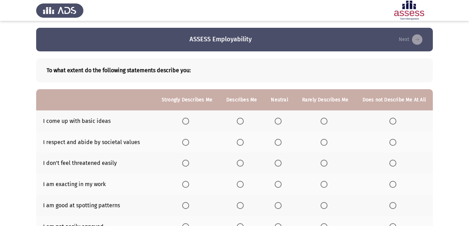
click at [244, 121] on span "Select an option" at bounding box center [240, 121] width 7 height 7
click at [244, 121] on input "Select an option" at bounding box center [240, 121] width 7 height 7
click at [280, 141] on span "Select an option" at bounding box center [278, 142] width 7 height 7
click at [280, 141] on input "Select an option" at bounding box center [278, 142] width 7 height 7
click at [323, 165] on span "Select an option" at bounding box center [323, 163] width 7 height 7
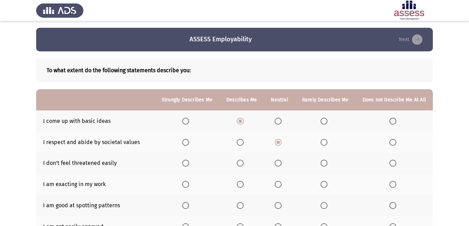
click at [323, 165] on input "Select an option" at bounding box center [323, 163] width 7 height 7
click at [278, 185] on span "Select an option" at bounding box center [278, 184] width 7 height 7
click at [278, 185] on input "Select an option" at bounding box center [278, 184] width 7 height 7
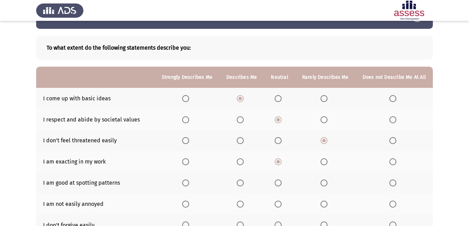
scroll to position [35, 0]
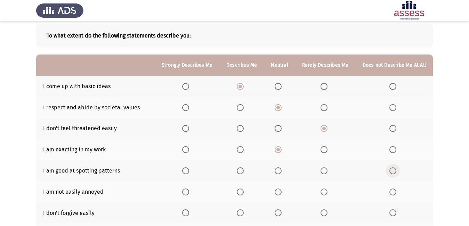
click at [390, 171] on span "Select an option" at bounding box center [392, 170] width 7 height 7
click at [390, 171] on input "Select an option" at bounding box center [392, 170] width 7 height 7
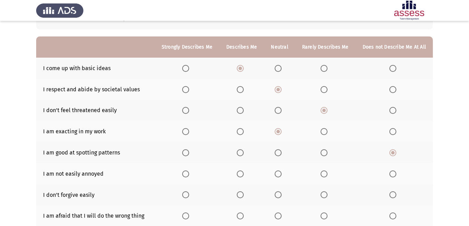
scroll to position [69, 0]
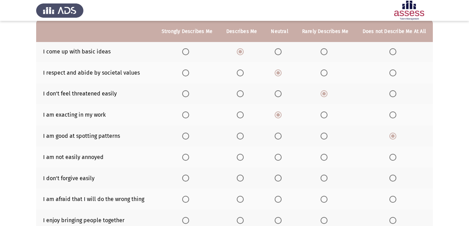
click at [244, 156] on span "Select an option" at bounding box center [240, 157] width 7 height 7
click at [244, 156] on input "Select an option" at bounding box center [240, 157] width 7 height 7
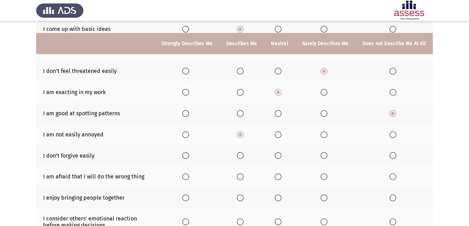
scroll to position [104, 0]
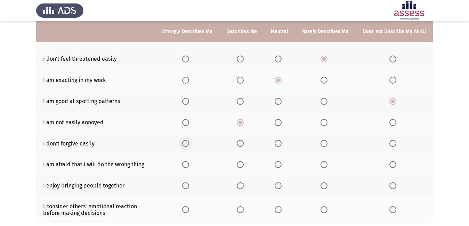
click at [188, 141] on span "Select an option" at bounding box center [185, 143] width 7 height 7
click at [188, 141] on input "Select an option" at bounding box center [185, 143] width 7 height 7
click at [278, 164] on span "Select an option" at bounding box center [278, 164] width 7 height 7
click at [278, 164] on input "Select an option" at bounding box center [278, 164] width 7 height 7
click at [325, 183] on span "Select an option" at bounding box center [323, 185] width 7 height 7
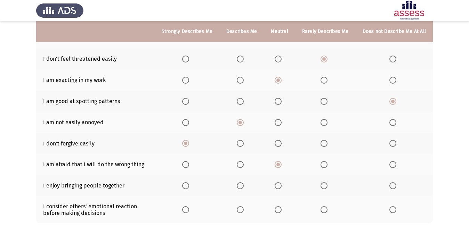
click at [325, 183] on input "Select an option" at bounding box center [323, 185] width 7 height 7
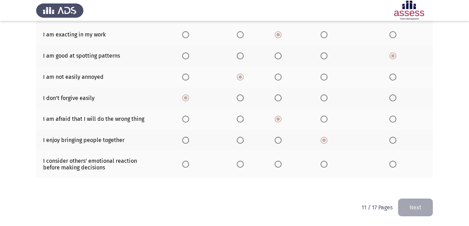
scroll to position [150, 0]
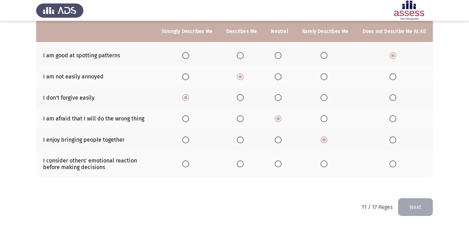
click at [244, 165] on span "Select an option" at bounding box center [240, 164] width 7 height 7
click at [244, 165] on input "Select an option" at bounding box center [240, 164] width 7 height 7
click at [429, 204] on button "Next" at bounding box center [415, 207] width 35 height 18
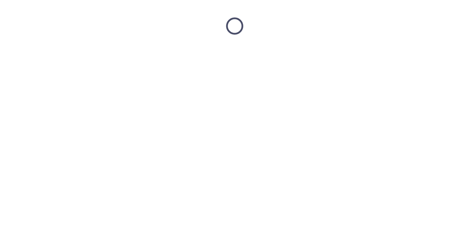
scroll to position [0, 0]
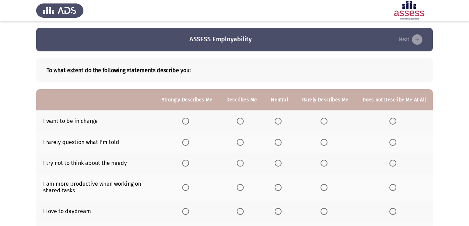
click at [189, 120] on span "Select an option" at bounding box center [185, 121] width 7 height 7
click at [189, 120] on input "Select an option" at bounding box center [185, 121] width 7 height 7
click at [240, 163] on span "Select an option" at bounding box center [240, 163] width 7 height 7
click at [240, 163] on input "Select an option" at bounding box center [240, 163] width 7 height 7
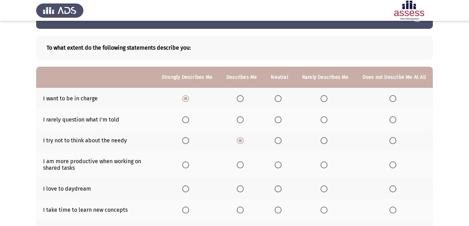
scroll to position [35, 0]
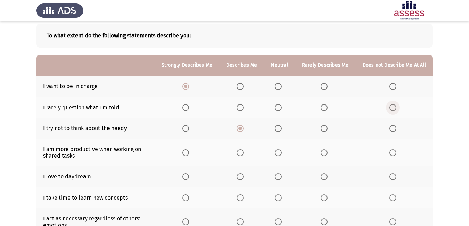
click at [394, 107] on span "Select an option" at bounding box center [392, 107] width 7 height 7
click at [394, 107] on input "Select an option" at bounding box center [392, 107] width 7 height 7
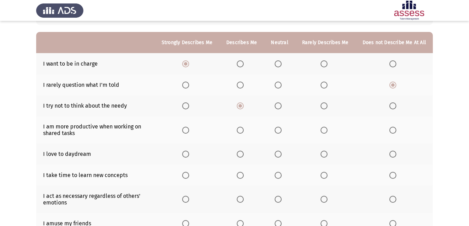
scroll to position [69, 0]
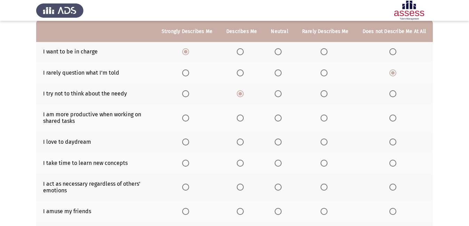
click at [277, 117] on span "Select an option" at bounding box center [278, 118] width 7 height 7
click at [277, 117] on input "Select an option" at bounding box center [278, 118] width 7 height 7
click at [238, 162] on th at bounding box center [241, 163] width 44 height 21
click at [241, 164] on span "Select an option" at bounding box center [240, 163] width 7 height 7
click at [241, 164] on input "Select an option" at bounding box center [240, 163] width 7 height 7
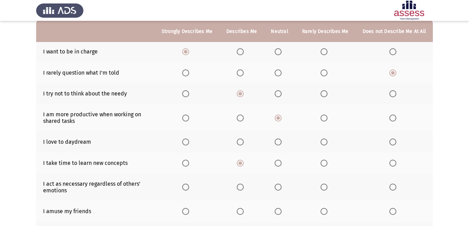
click at [390, 141] on span "Select an option" at bounding box center [392, 142] width 7 height 7
click at [390, 141] on input "Select an option" at bounding box center [392, 142] width 7 height 7
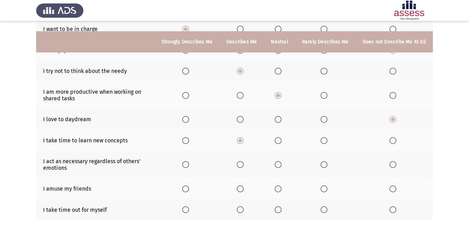
scroll to position [104, 0]
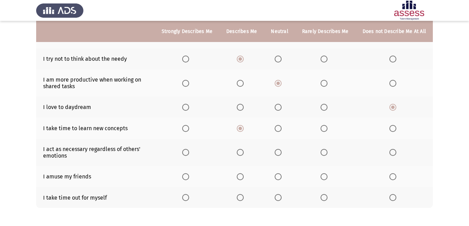
click at [188, 153] on span "Select an option" at bounding box center [185, 152] width 7 height 7
click at [188, 153] on input "Select an option" at bounding box center [185, 152] width 7 height 7
click at [240, 178] on span "Select an option" at bounding box center [240, 176] width 7 height 7
click at [240, 178] on input "Select an option" at bounding box center [240, 176] width 7 height 7
click at [279, 195] on span "Select an option" at bounding box center [278, 197] width 7 height 7
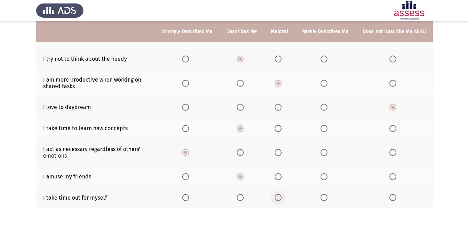
click at [279, 195] on input "Select an option" at bounding box center [278, 197] width 7 height 7
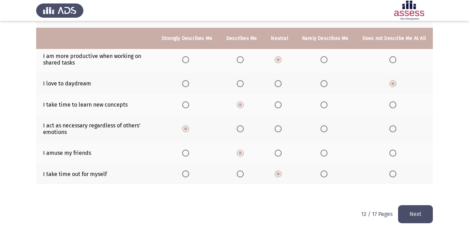
scroll to position [135, 0]
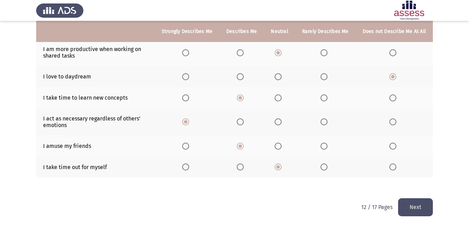
click at [414, 203] on button "Next" at bounding box center [415, 207] width 35 height 18
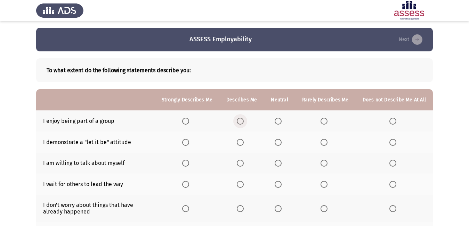
click at [244, 120] on span "Select an option" at bounding box center [240, 121] width 7 height 7
click at [244, 120] on input "Select an option" at bounding box center [240, 121] width 7 height 7
click at [327, 144] on span "Select an option" at bounding box center [323, 142] width 7 height 7
click at [327, 144] on input "Select an option" at bounding box center [323, 142] width 7 height 7
click at [277, 163] on span "Select an option" at bounding box center [278, 163] width 7 height 7
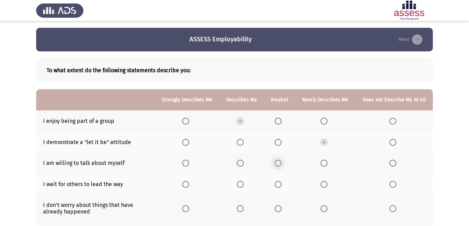
click at [277, 163] on input "Select an option" at bounding box center [278, 163] width 7 height 7
click at [393, 184] on span "Select an option" at bounding box center [392, 184] width 7 height 7
click at [393, 184] on input "Select an option" at bounding box center [392, 184] width 7 height 7
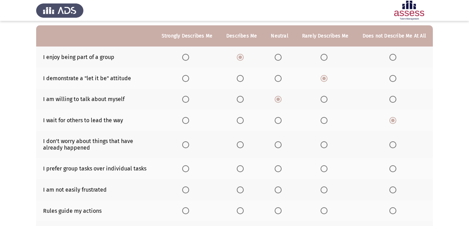
scroll to position [69, 0]
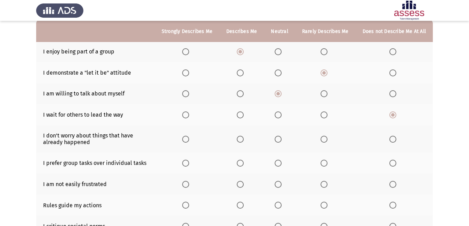
click at [244, 137] on span "Select an option" at bounding box center [240, 139] width 7 height 7
click at [244, 137] on input "Select an option" at bounding box center [240, 139] width 7 height 7
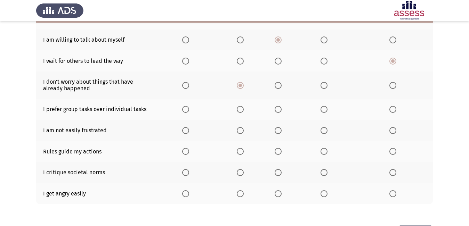
scroll to position [139, 0]
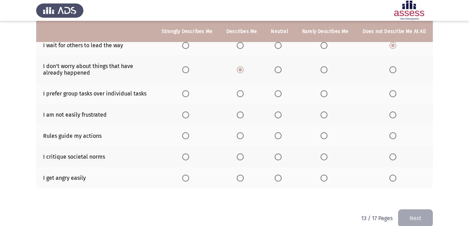
click at [326, 97] on span "Select an option" at bounding box center [323, 93] width 7 height 7
click at [326, 97] on input "Select an option" at bounding box center [323, 93] width 7 height 7
click at [280, 118] on span "Select an option" at bounding box center [278, 115] width 7 height 7
click at [280, 118] on input "Select an option" at bounding box center [278, 115] width 7 height 7
click at [281, 136] on span "Select an option" at bounding box center [278, 135] width 7 height 7
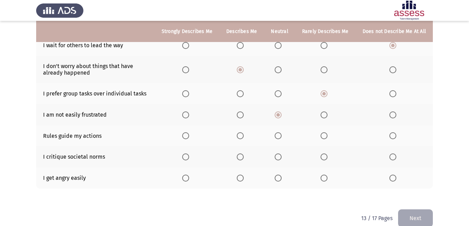
click at [281, 136] on input "Select an option" at bounding box center [278, 135] width 7 height 7
click at [393, 160] on span "Select an option" at bounding box center [392, 157] width 7 height 7
click at [393, 160] on input "Select an option" at bounding box center [392, 157] width 7 height 7
click at [244, 176] on span "Select an option" at bounding box center [240, 178] width 7 height 7
click at [244, 176] on input "Select an option" at bounding box center [240, 178] width 7 height 7
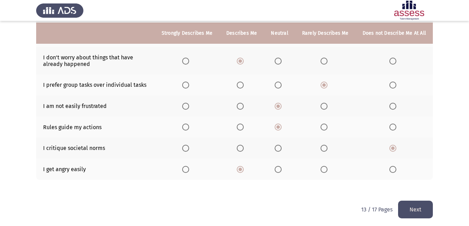
scroll to position [150, 0]
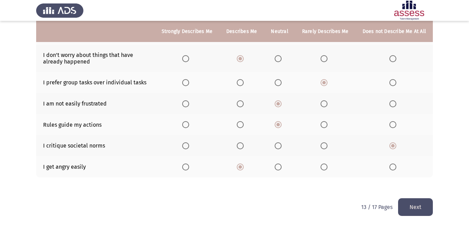
click at [418, 205] on button "Next" at bounding box center [415, 207] width 35 height 18
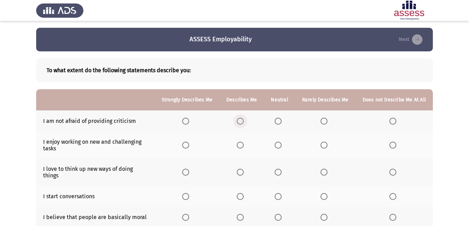
click at [244, 124] on span "Select an option" at bounding box center [240, 121] width 7 height 7
click at [244, 124] on input "Select an option" at bounding box center [240, 121] width 7 height 7
click at [185, 143] on th at bounding box center [187, 145] width 65 height 27
click at [188, 144] on span "Select an option" at bounding box center [185, 145] width 7 height 7
click at [188, 144] on input "Select an option" at bounding box center [185, 145] width 7 height 7
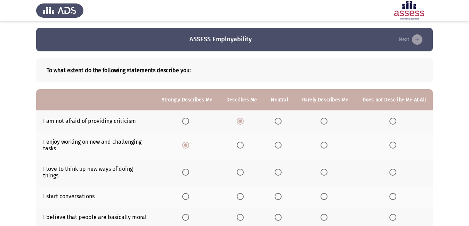
click at [187, 144] on span "Select an option" at bounding box center [185, 145] width 3 height 3
click at [188, 144] on input "Select an option" at bounding box center [185, 145] width 7 height 7
click at [280, 148] on span "Select an option" at bounding box center [278, 145] width 7 height 7
click at [280, 148] on input "Select an option" at bounding box center [278, 145] width 7 height 7
click at [394, 170] on span "Select an option" at bounding box center [392, 172] width 7 height 7
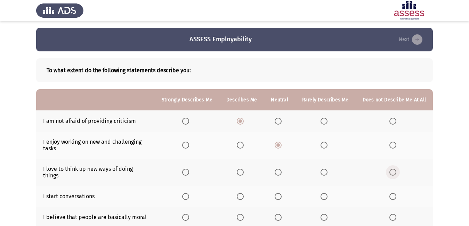
click at [394, 170] on input "Select an option" at bounding box center [392, 172] width 7 height 7
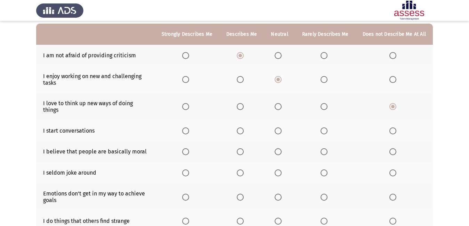
scroll to position [69, 0]
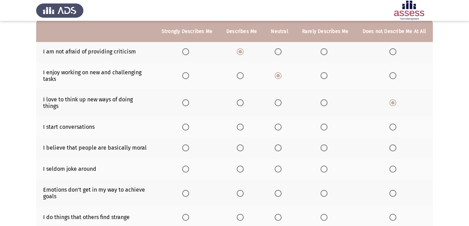
click at [324, 124] on span "Select an option" at bounding box center [323, 127] width 7 height 7
click at [324, 124] on input "Select an option" at bounding box center [323, 127] width 7 height 7
click at [241, 145] on span "Select an option" at bounding box center [240, 148] width 7 height 7
click at [241, 145] on input "Select an option" at bounding box center [240, 148] width 7 height 7
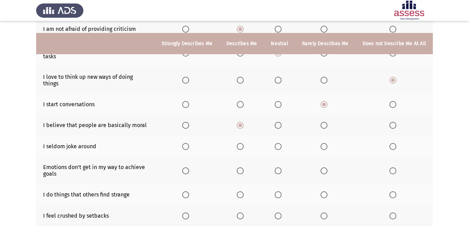
scroll to position [104, 0]
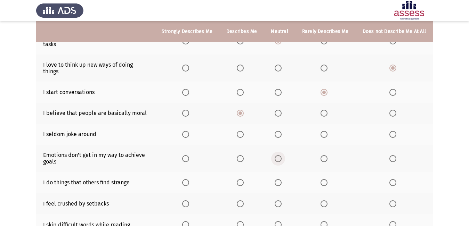
click at [281, 155] on span "Select an option" at bounding box center [278, 158] width 7 height 7
click at [281, 155] on input "Select an option" at bounding box center [278, 158] width 7 height 7
click at [280, 131] on span "Select an option" at bounding box center [278, 134] width 7 height 7
click at [280, 131] on input "Select an option" at bounding box center [278, 134] width 7 height 7
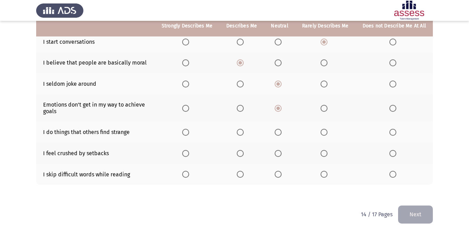
scroll to position [156, 0]
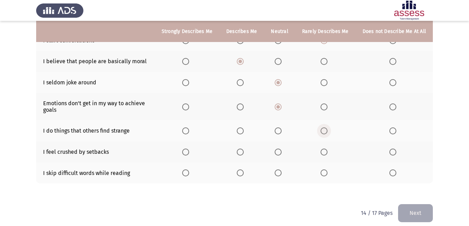
click at [325, 128] on span "Select an option" at bounding box center [323, 131] width 7 height 7
click at [325, 128] on input "Select an option" at bounding box center [323, 131] width 7 height 7
click at [239, 149] on span "Select an option" at bounding box center [240, 152] width 7 height 7
click at [239, 149] on input "Select an option" at bounding box center [240, 152] width 7 height 7
click at [392, 170] on span "Select an option" at bounding box center [392, 173] width 7 height 7
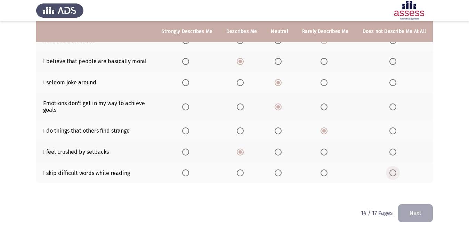
click at [392, 170] on input "Select an option" at bounding box center [392, 173] width 7 height 7
click at [421, 207] on button "Next" at bounding box center [415, 213] width 35 height 18
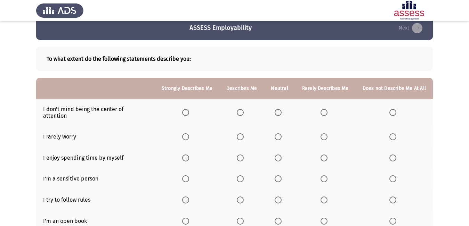
scroll to position [11, 0]
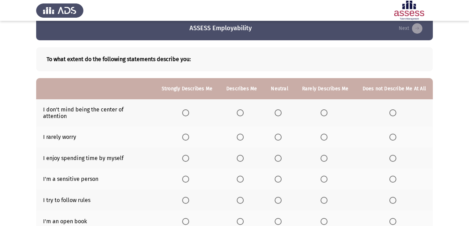
click at [188, 110] on span "Select an option" at bounding box center [185, 112] width 7 height 7
click at [188, 110] on input "Select an option" at bounding box center [185, 112] width 7 height 7
click at [279, 134] on span "Select an option" at bounding box center [278, 137] width 7 height 7
click at [279, 134] on input "Select an option" at bounding box center [278, 137] width 7 height 7
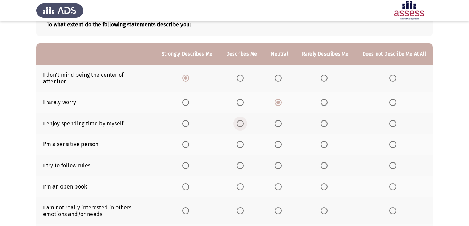
click at [243, 120] on span "Select an option" at bounding box center [240, 123] width 7 height 7
click at [243, 120] on input "Select an option" at bounding box center [240, 123] width 7 height 7
click at [189, 141] on span "Select an option" at bounding box center [185, 144] width 7 height 7
click at [189, 141] on input "Select an option" at bounding box center [185, 144] width 7 height 7
click at [329, 162] on label "Select an option" at bounding box center [325, 165] width 10 height 7
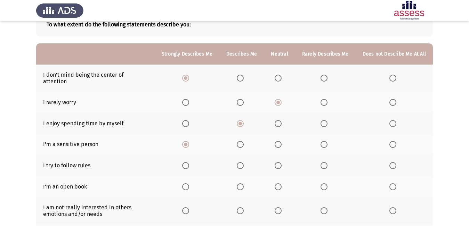
click at [327, 162] on input "Select an option" at bounding box center [323, 165] width 7 height 7
click at [281, 183] on span "Select an option" at bounding box center [278, 186] width 7 height 7
click at [281, 183] on input "Select an option" at bounding box center [278, 186] width 7 height 7
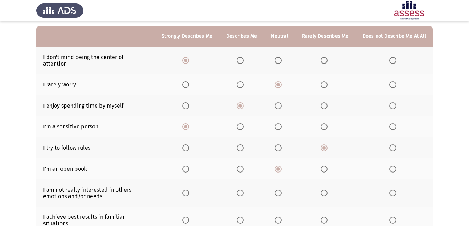
scroll to position [81, 0]
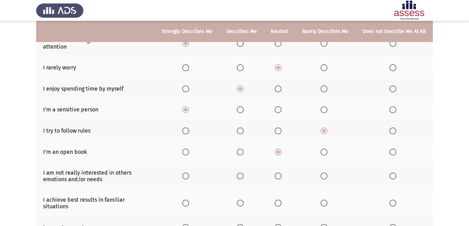
click at [242, 149] on span "Select an option" at bounding box center [240, 152] width 7 height 7
click at [242, 149] on input "Select an option" at bounding box center [240, 152] width 7 height 7
click at [278, 173] on span "Select an option" at bounding box center [278, 176] width 7 height 7
click at [278, 173] on input "Select an option" at bounding box center [278, 176] width 7 height 7
click at [395, 200] on span "Select an option" at bounding box center [392, 203] width 7 height 7
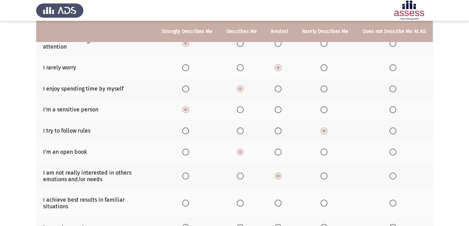
click at [395, 200] on input "Select an option" at bounding box center [392, 203] width 7 height 7
click at [392, 224] on span "Select an option" at bounding box center [392, 227] width 7 height 7
click at [392, 224] on input "Select an option" at bounding box center [392, 227] width 7 height 7
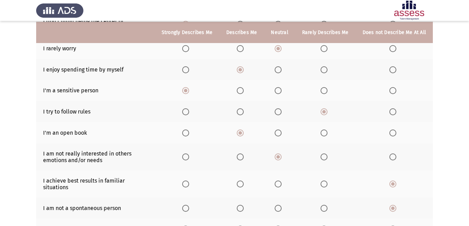
scroll to position [101, 0]
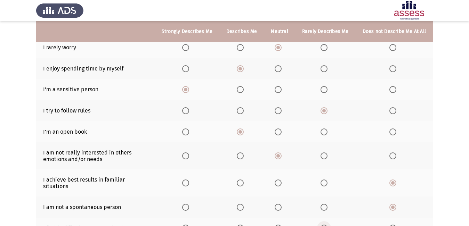
click at [324, 225] on span "Select an option" at bounding box center [323, 228] width 7 height 7
click at [324, 225] on input "Select an option" at bounding box center [323, 228] width 7 height 7
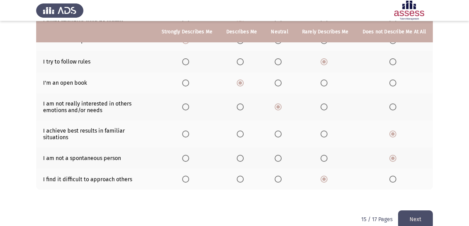
scroll to position [150, 0]
click at [415, 210] on button "Next" at bounding box center [415, 219] width 35 height 18
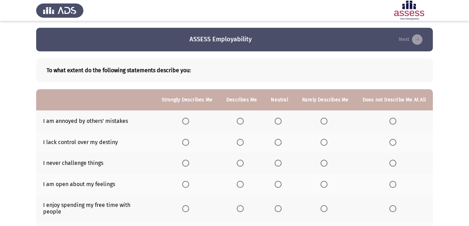
click at [188, 124] on span "Select an option" at bounding box center [185, 121] width 7 height 7
click at [188, 124] on input "Select an option" at bounding box center [185, 121] width 7 height 7
click at [243, 163] on span "Select an option" at bounding box center [240, 163] width 7 height 7
click at [243, 163] on input "Select an option" at bounding box center [240, 163] width 7 height 7
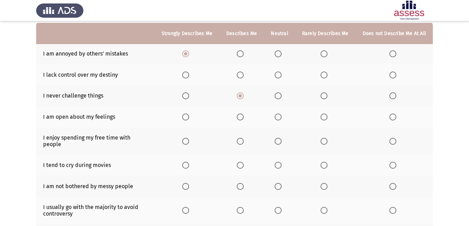
scroll to position [69, 0]
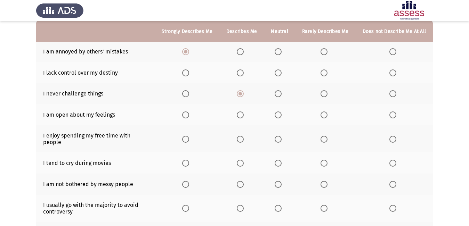
click at [322, 113] on span "Select an option" at bounding box center [323, 115] width 7 height 7
click at [322, 113] on input "Select an option" at bounding box center [323, 115] width 7 height 7
click at [278, 136] on span "Select an option" at bounding box center [278, 139] width 7 height 7
click at [278, 136] on input "Select an option" at bounding box center [278, 139] width 7 height 7
click at [392, 160] on span "Select an option" at bounding box center [392, 163] width 7 height 7
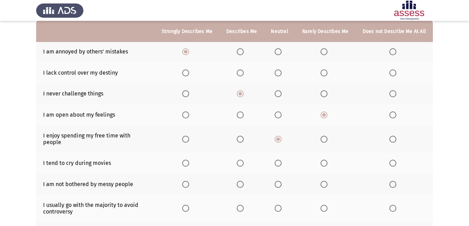
click at [392, 160] on input "Select an option" at bounding box center [392, 163] width 7 height 7
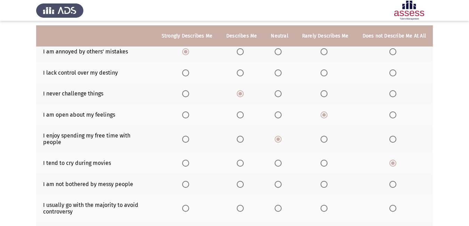
scroll to position [129, 0]
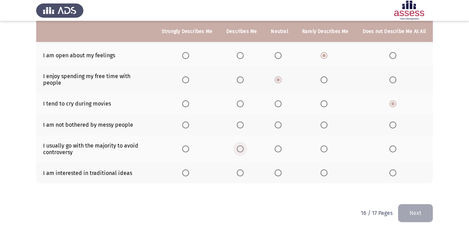
click at [240, 146] on span "Select an option" at bounding box center [240, 149] width 7 height 7
click at [240, 146] on input "Select an option" at bounding box center [240, 149] width 7 height 7
click at [324, 125] on span "Select an option" at bounding box center [324, 125] width 0 height 0
click at [325, 122] on input "Select an option" at bounding box center [323, 125] width 7 height 7
click at [279, 170] on span "Select an option" at bounding box center [278, 173] width 7 height 7
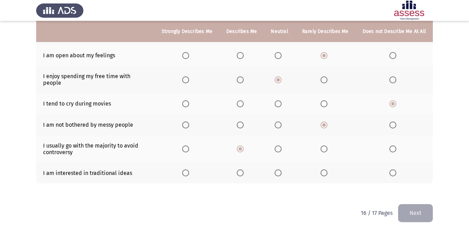
click at [279, 170] on input "Select an option" at bounding box center [278, 173] width 7 height 7
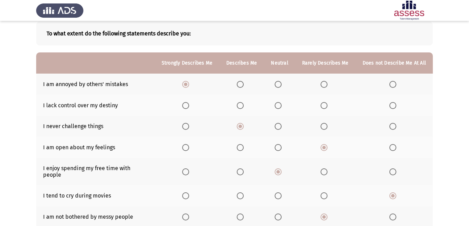
scroll to position [25, 0]
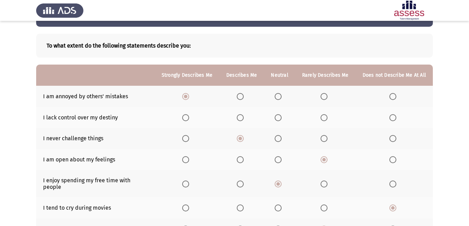
click at [278, 116] on span "Select an option" at bounding box center [278, 117] width 7 height 7
click at [278, 116] on input "Select an option" at bounding box center [278, 117] width 7 height 7
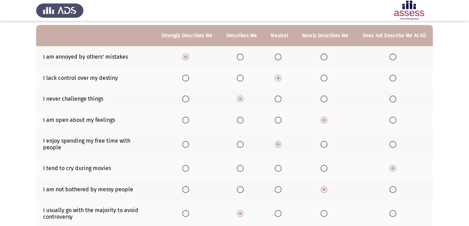
scroll to position [129, 0]
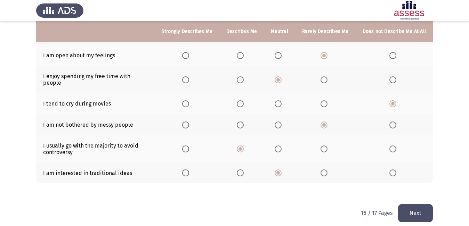
click at [416, 212] on button "Next" at bounding box center [415, 213] width 35 height 18
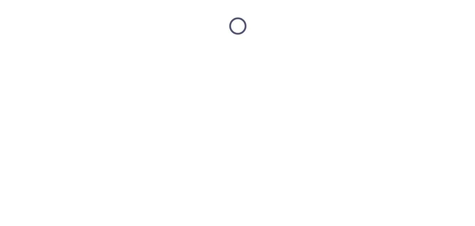
scroll to position [0, 0]
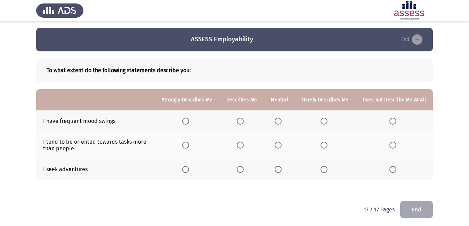
click at [279, 119] on span "Select an option" at bounding box center [278, 121] width 7 height 7
click at [279, 119] on input "Select an option" at bounding box center [278, 121] width 7 height 7
click at [394, 145] on span "Select an option" at bounding box center [392, 145] width 7 height 7
click at [394, 145] on input "Select an option" at bounding box center [392, 145] width 7 height 7
click at [280, 167] on span "Select an option" at bounding box center [278, 169] width 7 height 7
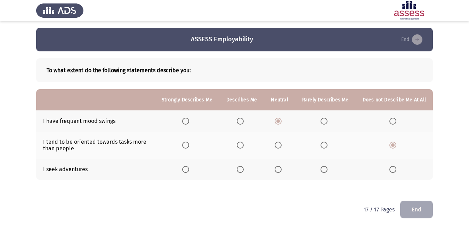
click at [280, 167] on input "Select an option" at bounding box center [278, 169] width 7 height 7
click at [416, 210] on button "End" at bounding box center [416, 210] width 33 height 18
